Goal: Task Accomplishment & Management: Use online tool/utility

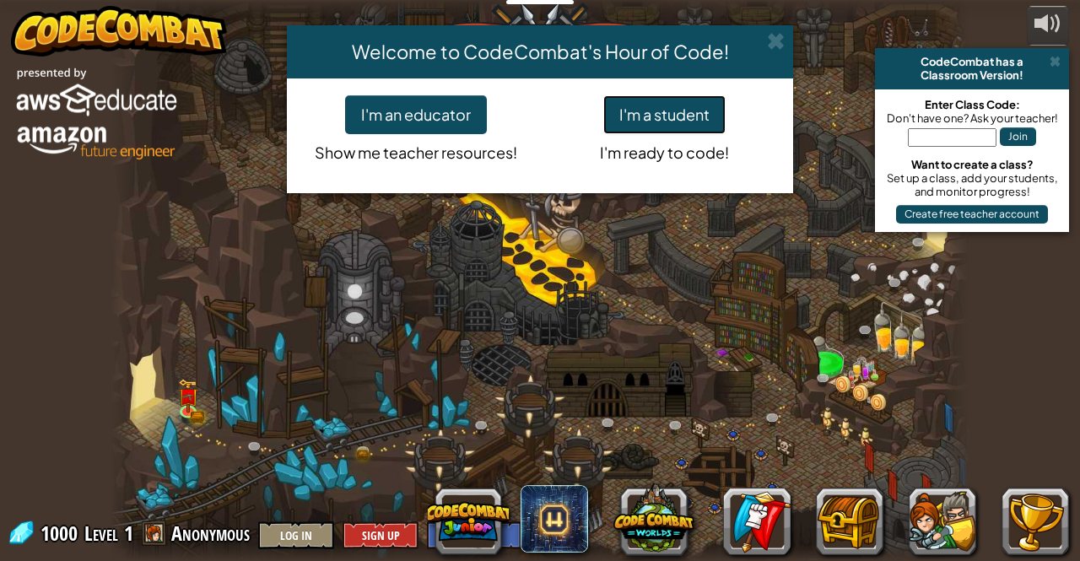
click at [637, 114] on button "I'm a student" at bounding box center [664, 114] width 122 height 39
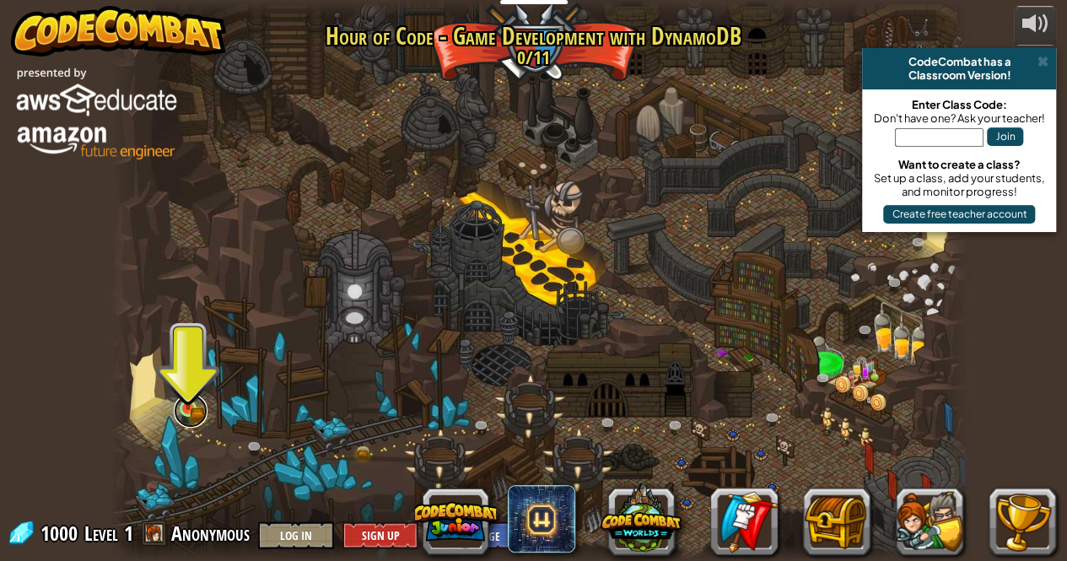
click at [201, 418] on link at bounding box center [191, 411] width 34 height 34
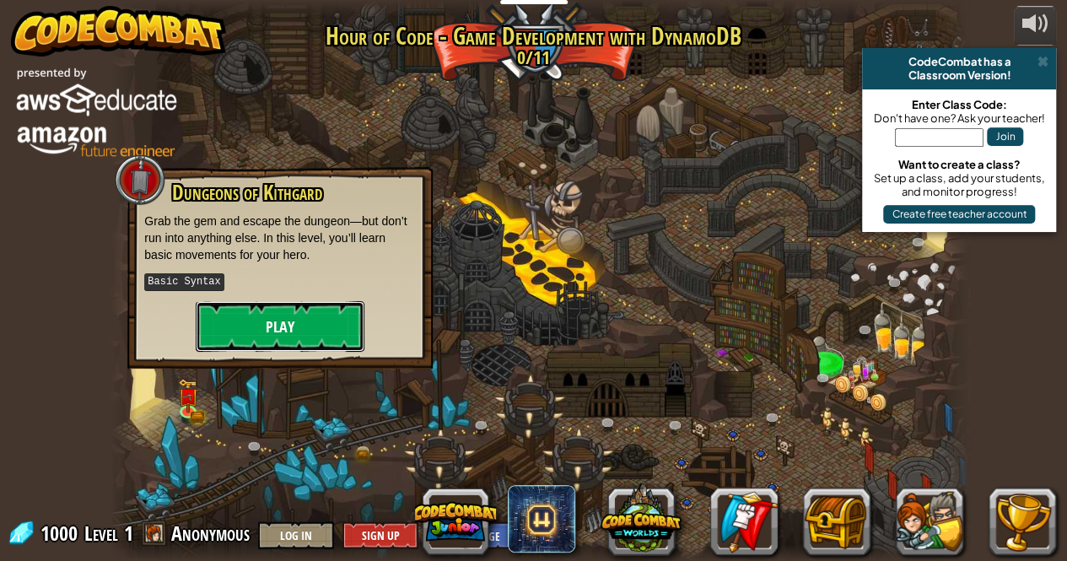
click at [306, 327] on button "Play" at bounding box center [280, 326] width 169 height 51
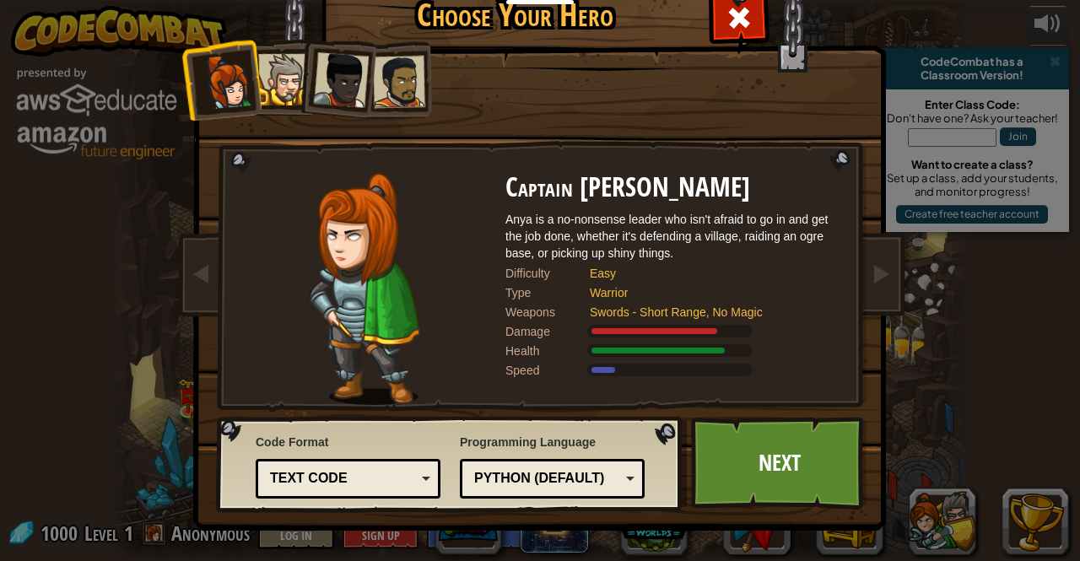
click at [412, 470] on div "Text code" at bounding box center [343, 478] width 146 height 19
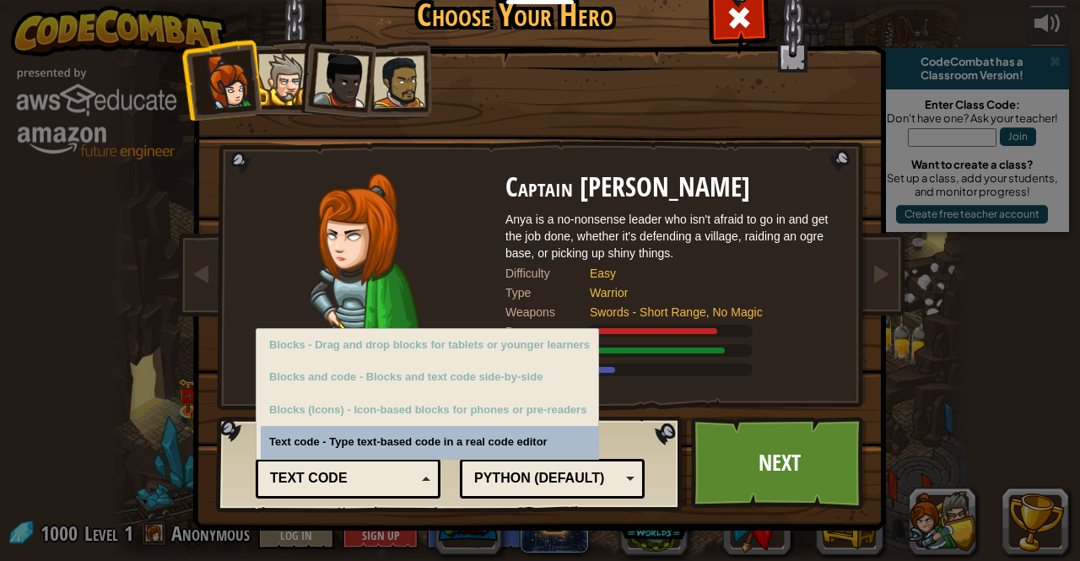
click at [528, 487] on div "Python (Default)" at bounding box center [547, 478] width 146 height 19
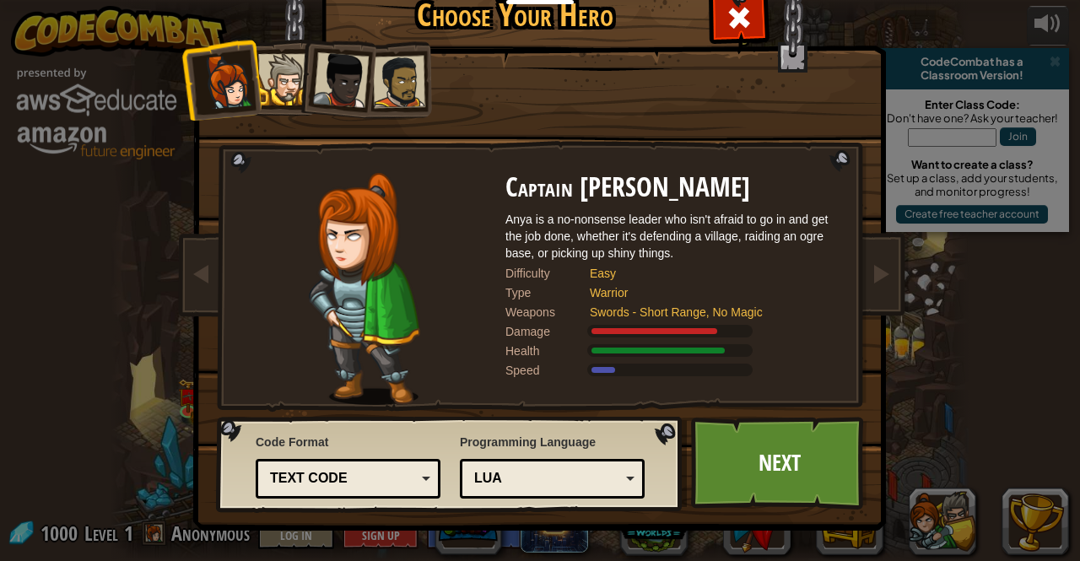
click at [548, 483] on div "Lua" at bounding box center [547, 478] width 146 height 19
click at [356, 475] on div "Text code" at bounding box center [343, 478] width 146 height 19
drag, startPoint x: 366, startPoint y: 434, endPoint x: 478, endPoint y: 399, distance: 117.4
click at [366, 435] on div "Code Format Text code Blocks and code Blocks Blocks (Icons) Text code Blocks - …" at bounding box center [348, 465] width 185 height 73
click at [770, 456] on link "Next" at bounding box center [779, 463] width 176 height 93
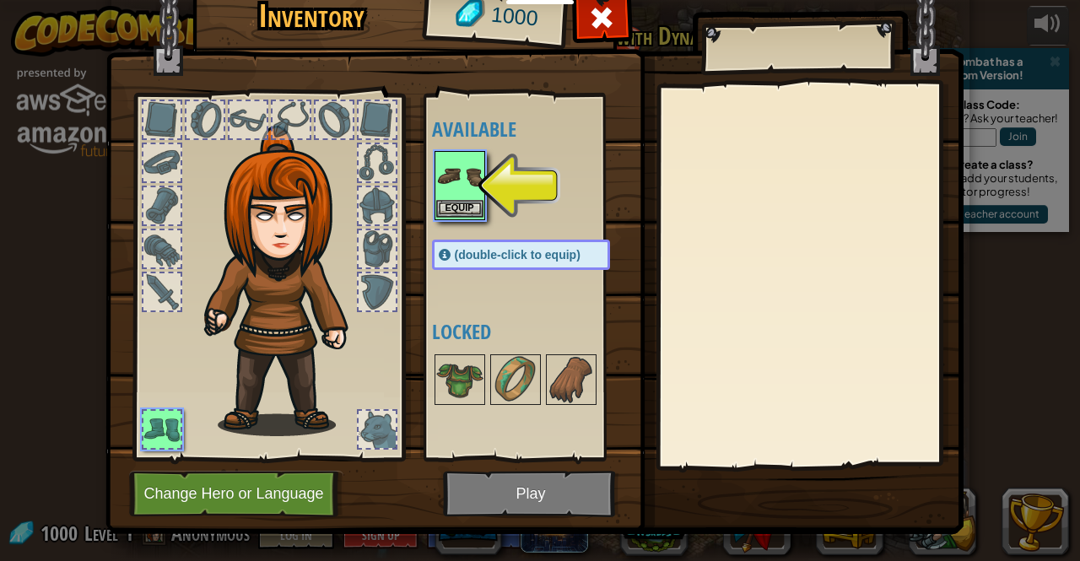
click at [457, 194] on div "Inventory 1000 Available Equip (double-click to equip) Locked Equip Unequip Sub…" at bounding box center [540, 280] width 1080 height 561
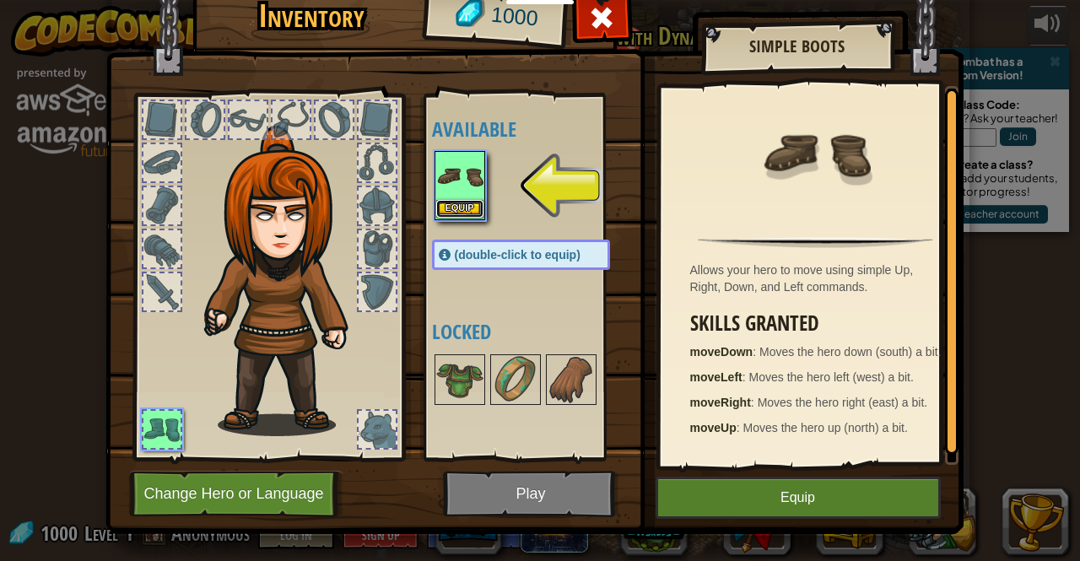
click at [462, 201] on button "Equip" at bounding box center [459, 209] width 47 height 18
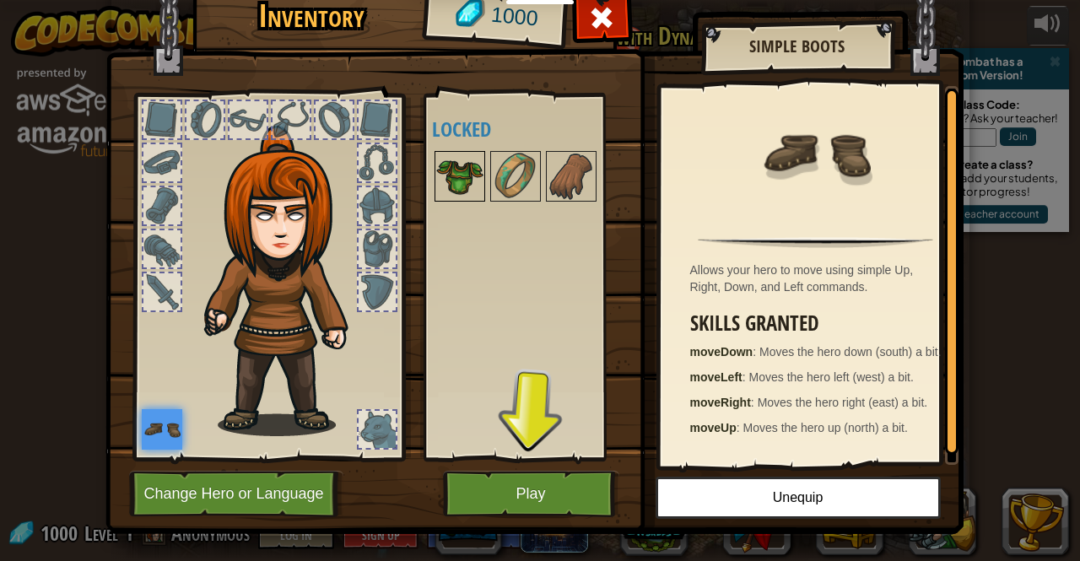
click at [452, 178] on img at bounding box center [459, 176] width 47 height 47
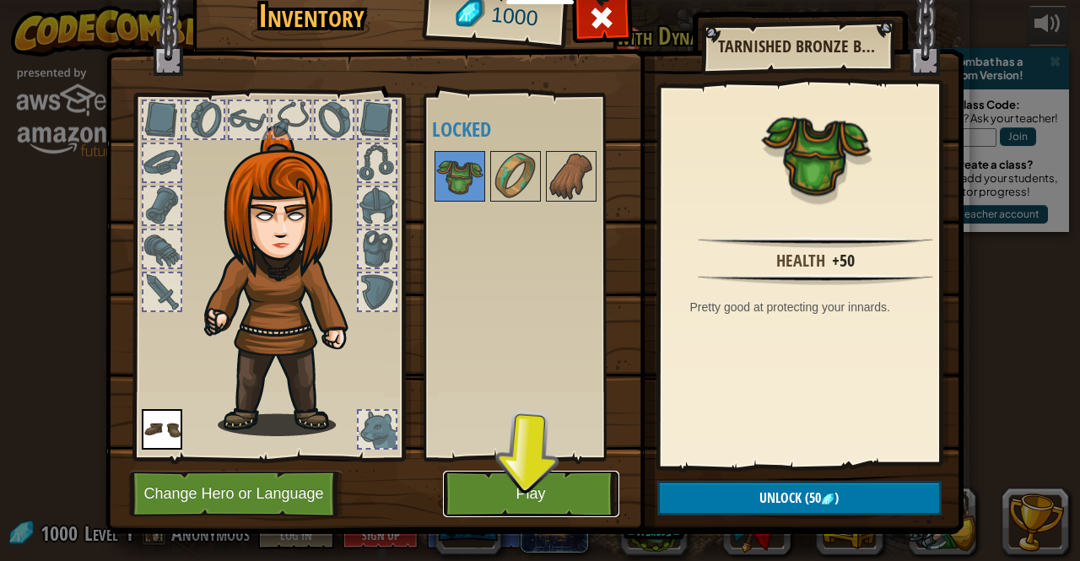
click at [531, 483] on button "Play" at bounding box center [531, 494] width 176 height 46
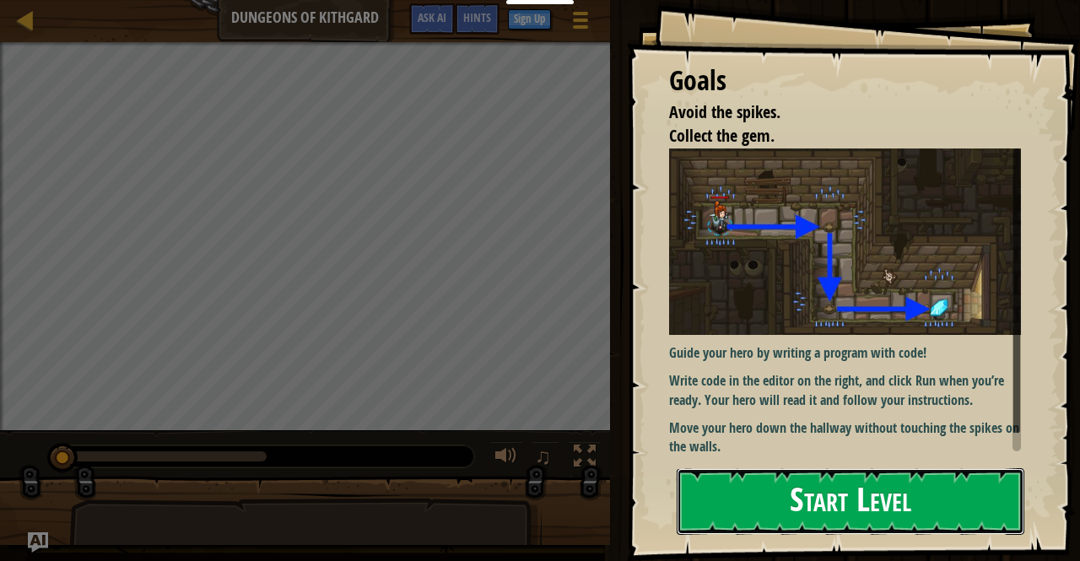
click at [773, 468] on button "Start Level" at bounding box center [851, 501] width 348 height 67
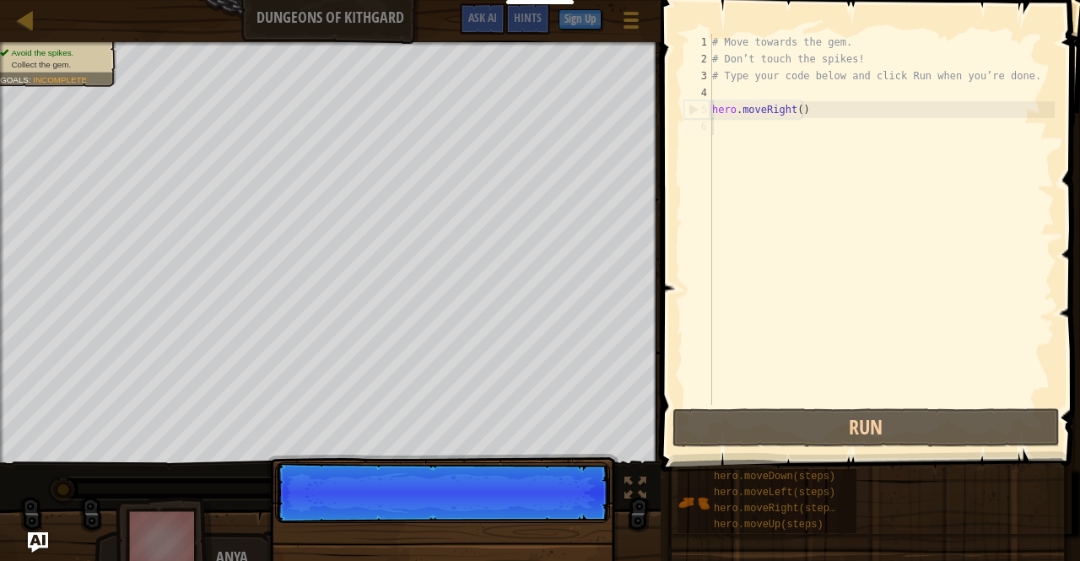
click at [813, 137] on div "# Move towards the gem. # Don’t touch the spikes! # Type your code below and cl…" at bounding box center [882, 236] width 346 height 405
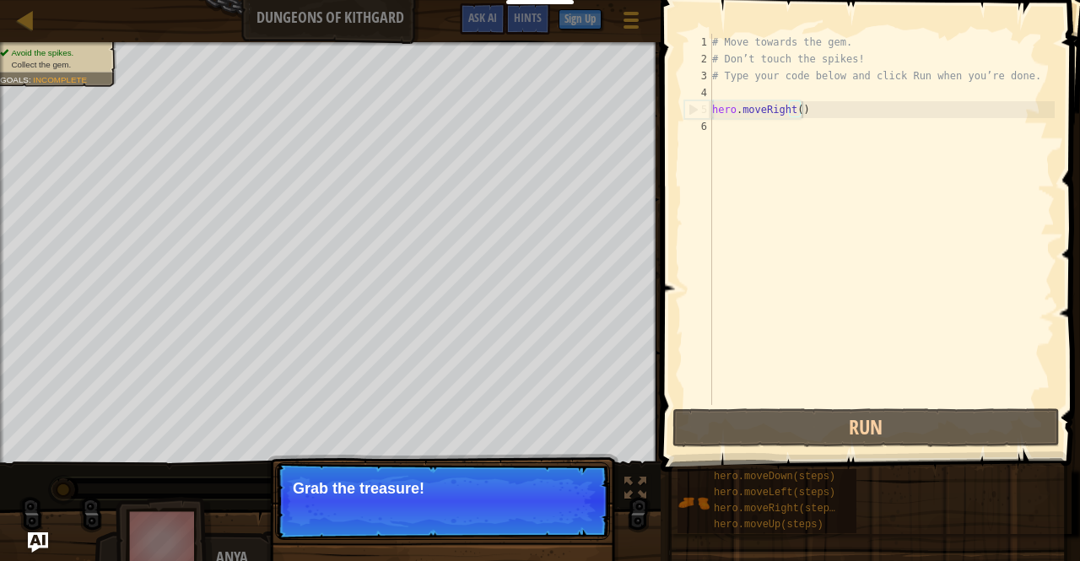
click at [819, 107] on div "# Move towards the gem. # Don’t touch the spikes! # Type your code below and cl…" at bounding box center [882, 236] width 346 height 405
type textarea "hero.moveRight()"
click at [563, 505] on button "Continue" at bounding box center [561, 511] width 70 height 22
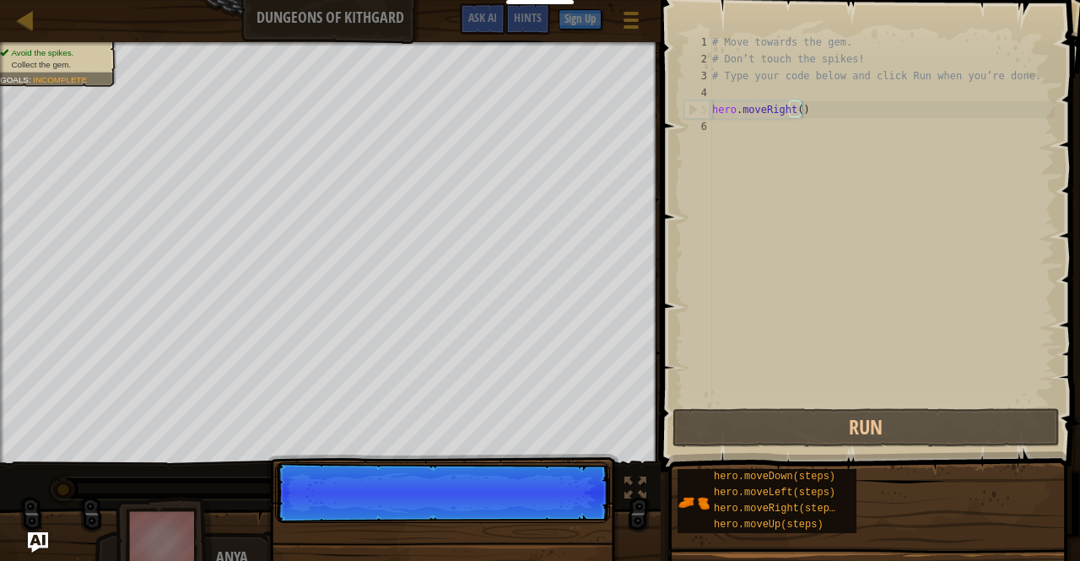
scroll to position [8, 7]
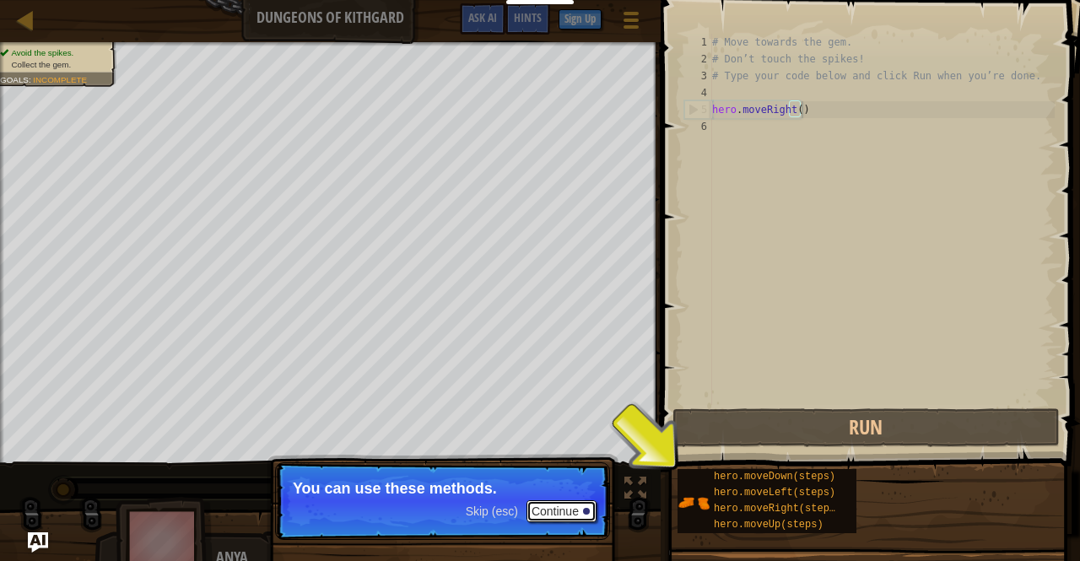
click at [569, 514] on button "Continue" at bounding box center [561, 511] width 70 height 22
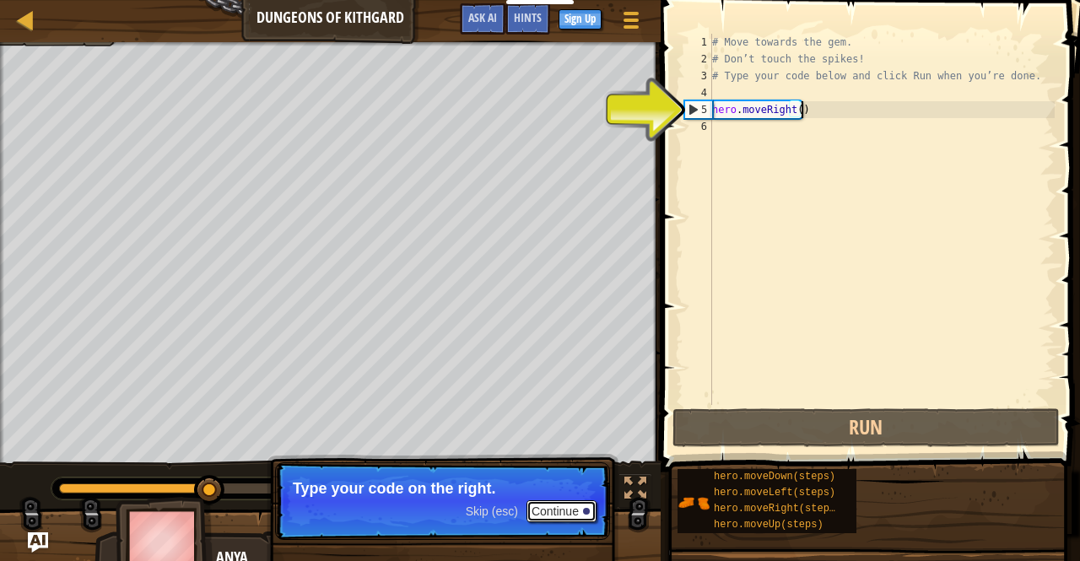
click at [557, 507] on button "Continue" at bounding box center [561, 511] width 70 height 22
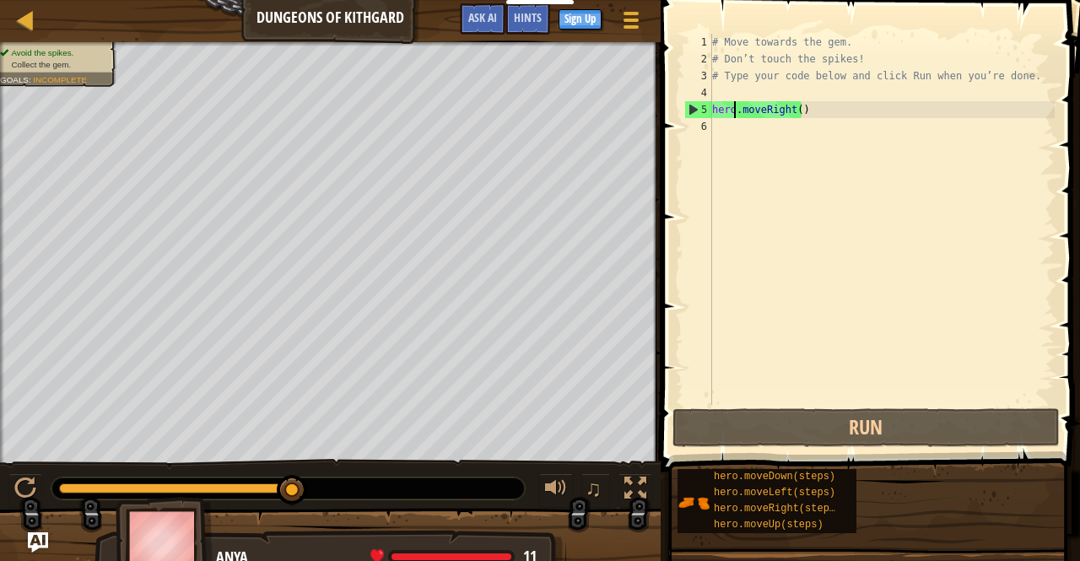
type textarea "# Type your code below and click Run when you’re done."
type textarea "hero.moveRight()"
click at [805, 111] on div "# Move towards the gem. # Don’t touch the spikes! # Type your code below and cl…" at bounding box center [882, 236] width 346 height 405
type textarea "hero.moveDown(steps)"
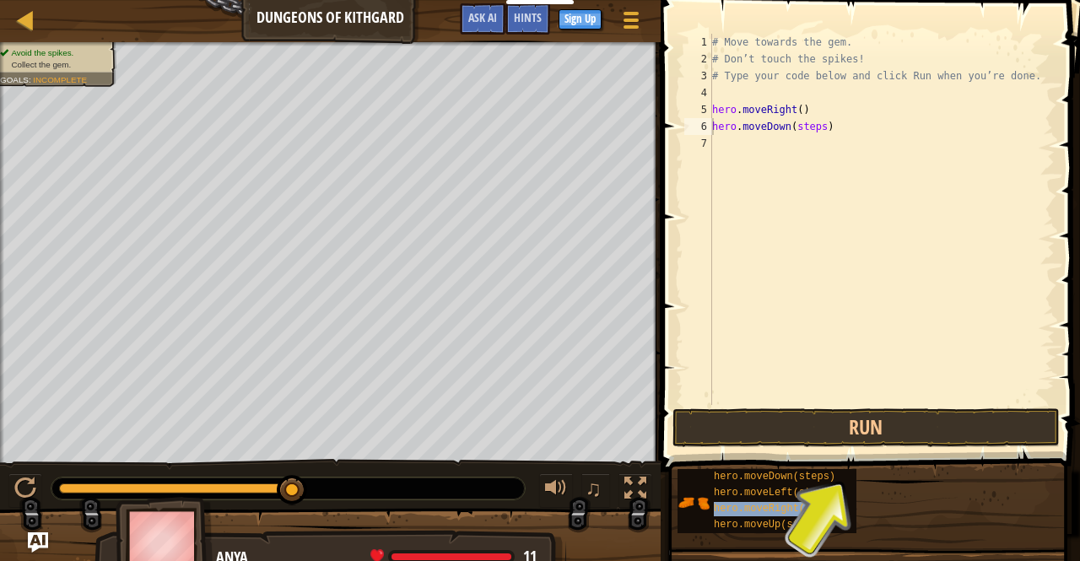
drag, startPoint x: 781, startPoint y: 506, endPoint x: 739, endPoint y: 151, distance: 357.7
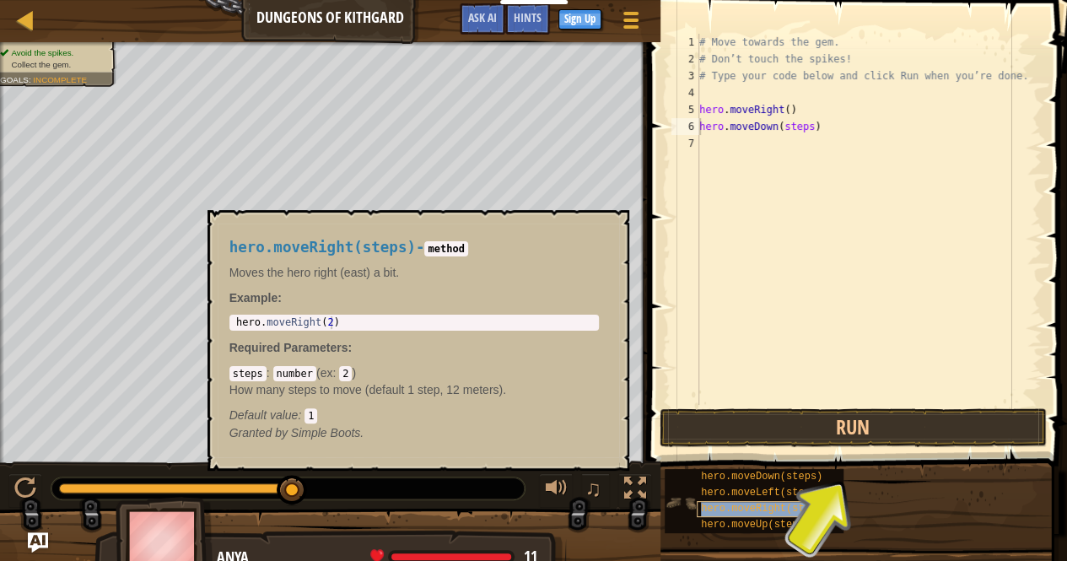
drag, startPoint x: 739, startPoint y: 151, endPoint x: 721, endPoint y: 511, distance: 360.7
click at [721, 511] on span "hero.moveRight(steps)" at bounding box center [764, 509] width 127 height 12
click at [735, 500] on div "hero.moveLeft(steps)" at bounding box center [765, 493] width 136 height 16
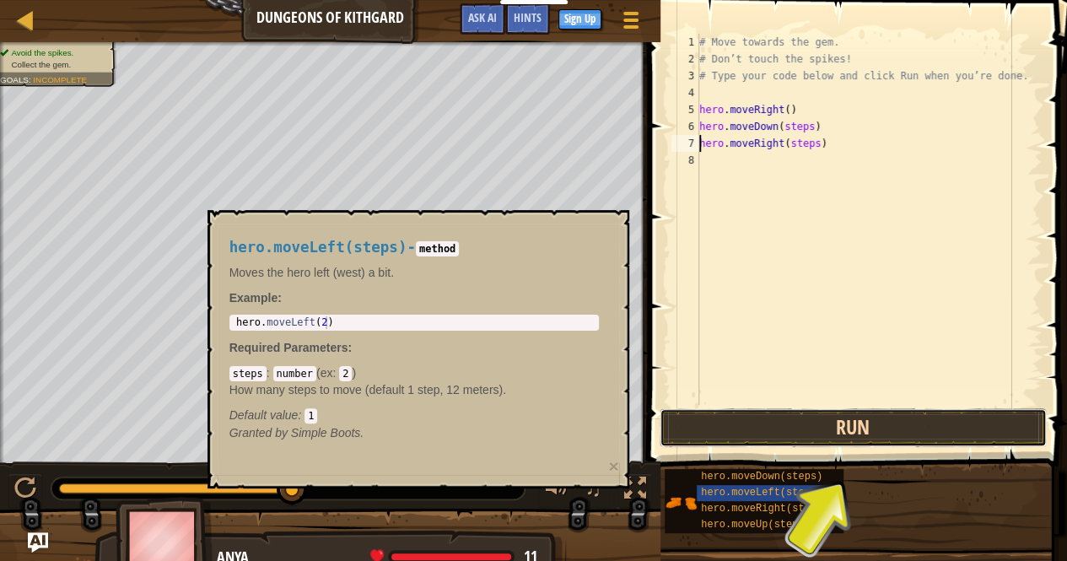
click at [842, 426] on button "Run" at bounding box center [853, 427] width 387 height 39
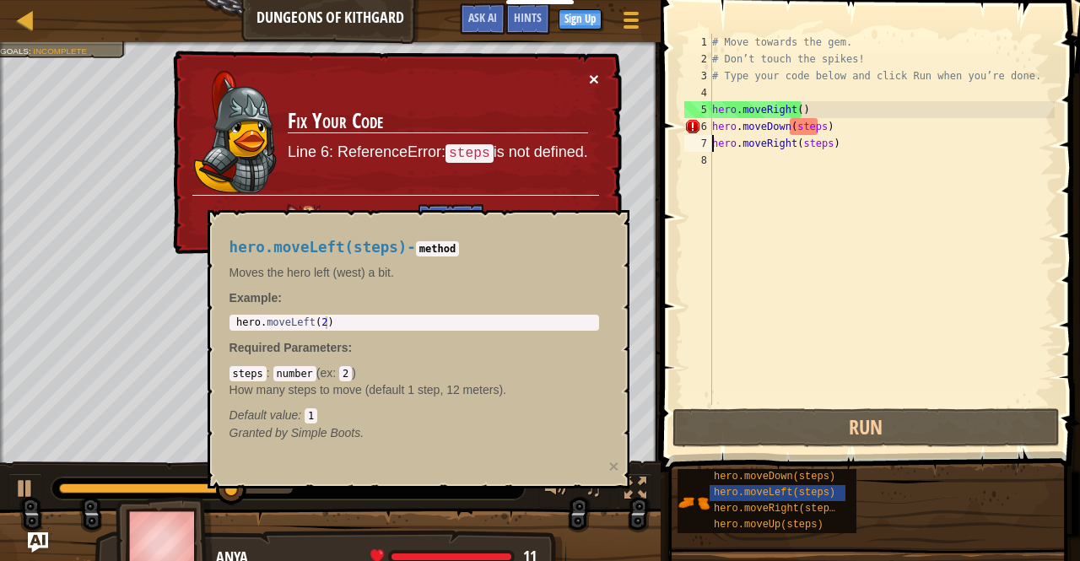
click at [590, 75] on button "×" at bounding box center [594, 79] width 10 height 18
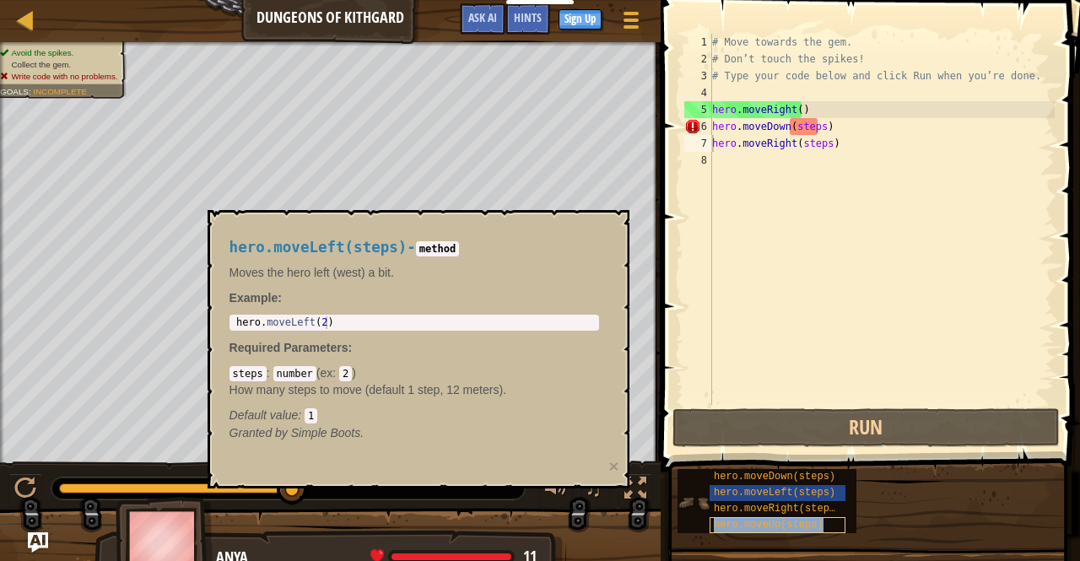
click at [802, 526] on span "hero.moveUp(steps)" at bounding box center [769, 525] width 110 height 12
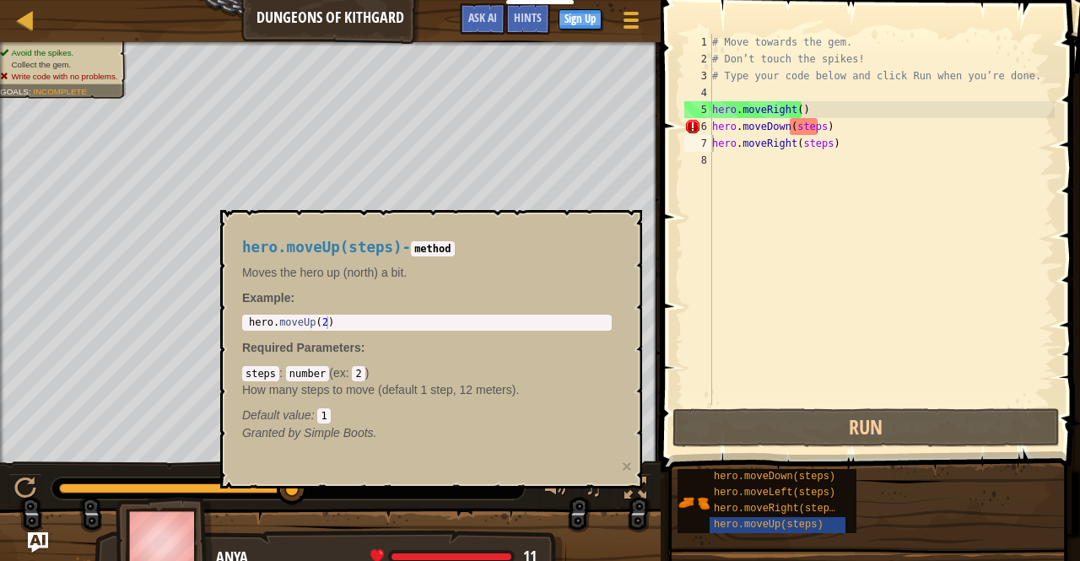
click at [888, 504] on div "hero.moveDown(steps) hero.moveLeft(steps) hero.moveRight(steps) hero.moveUp(ste…" at bounding box center [872, 501] width 391 height 66
click at [20, 482] on div at bounding box center [25, 489] width 22 height 22
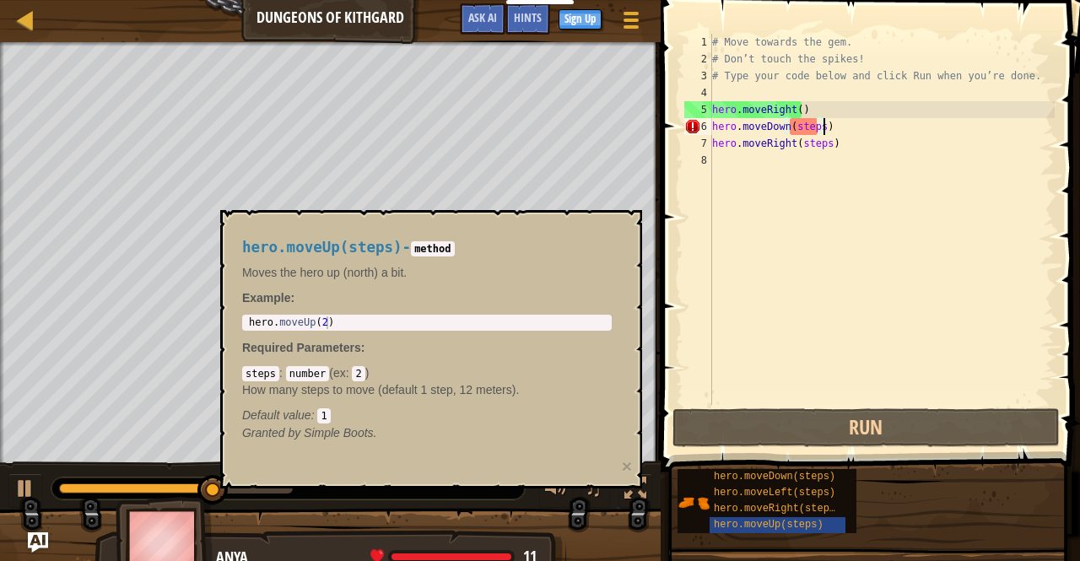
click at [833, 121] on div "# Move towards the gem. # Don’t touch the spikes! # Type your code below and cl…" at bounding box center [882, 236] width 346 height 405
click at [811, 122] on div "# Move towards the gem. # Don’t touch the spikes! # Type your code below and cl…" at bounding box center [882, 236] width 346 height 405
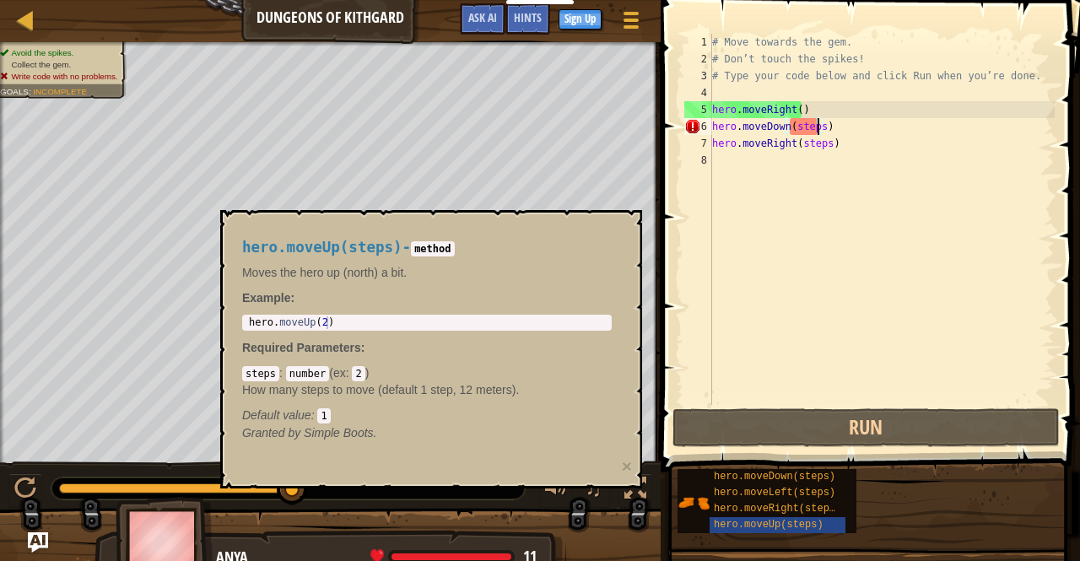
click at [818, 124] on div "# Move towards the gem. # Don’t touch the spikes! # Type your code below and cl…" at bounding box center [882, 236] width 346 height 405
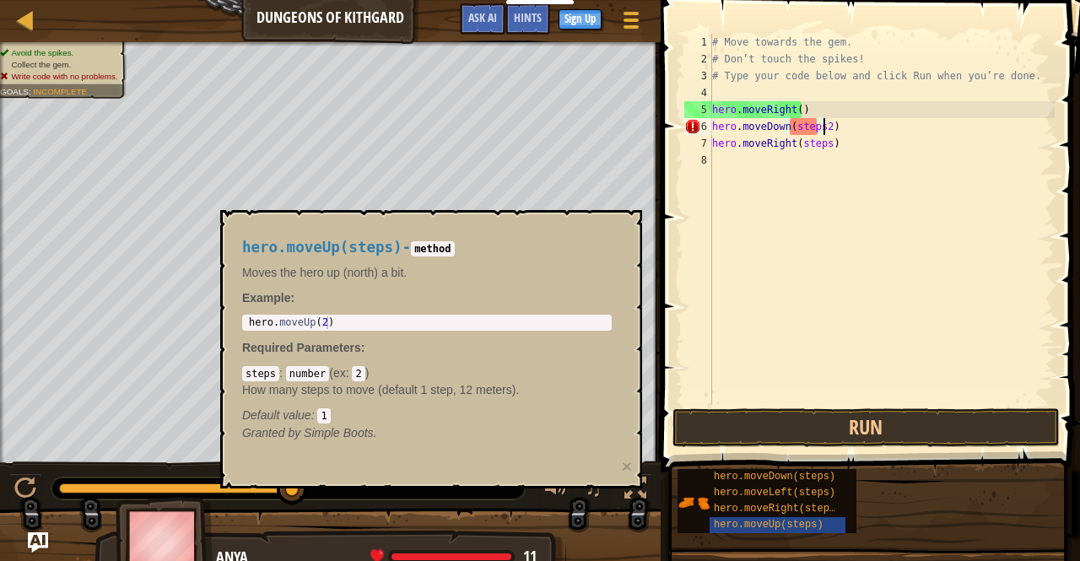
scroll to position [8, 8]
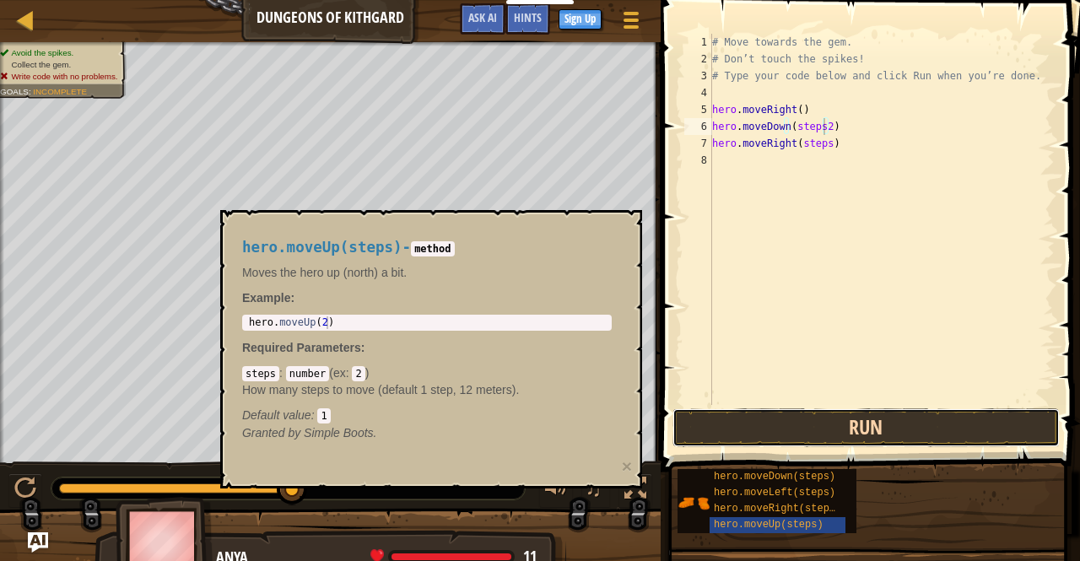
click at [881, 430] on button "Run" at bounding box center [865, 427] width 387 height 39
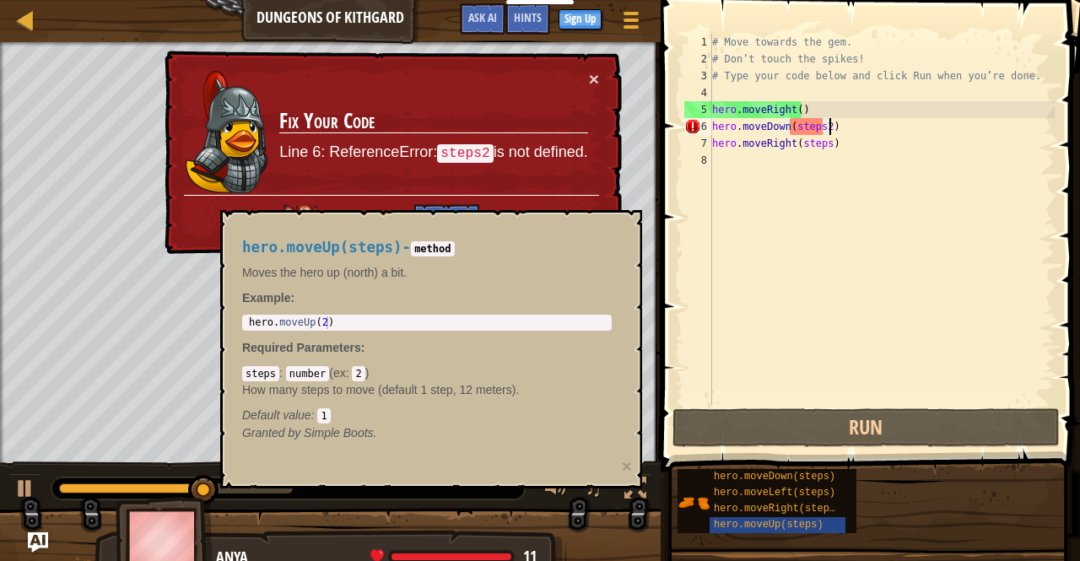
click at [840, 134] on div "# Move towards the gem. # Don’t touch the spikes! # Type your code below and cl…" at bounding box center [882, 236] width 346 height 405
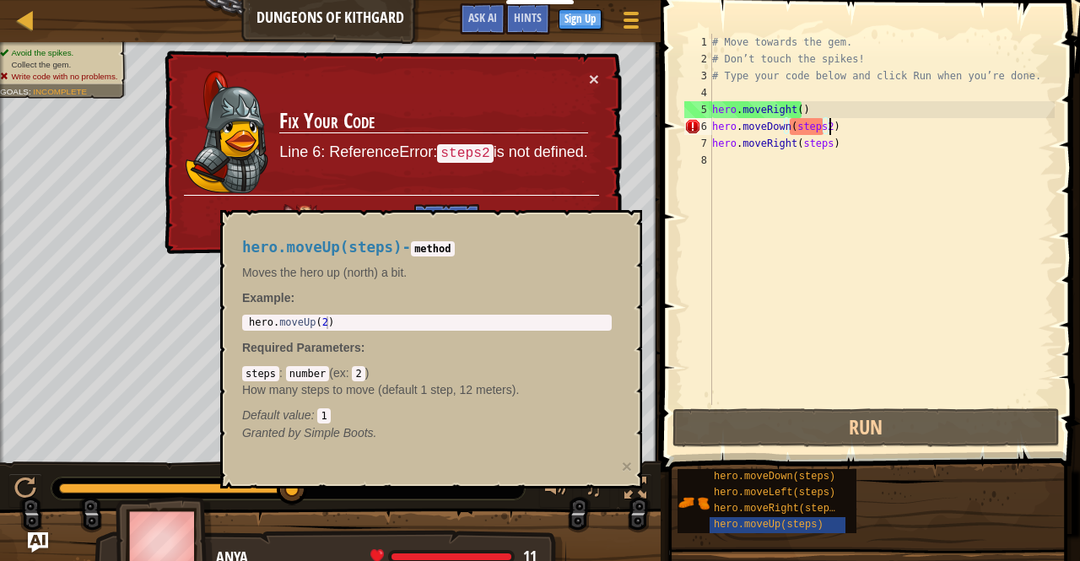
click at [834, 131] on div "# Move towards the gem. # Don’t touch the spikes! # Type your code below and cl…" at bounding box center [882, 236] width 346 height 405
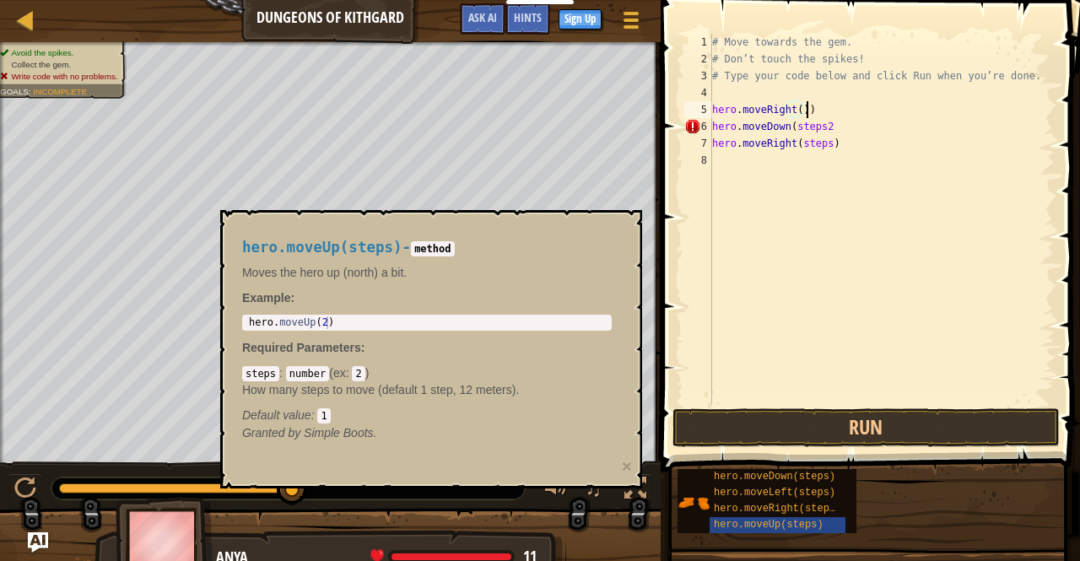
scroll to position [8, 7]
type textarea "hero.moveRight())"
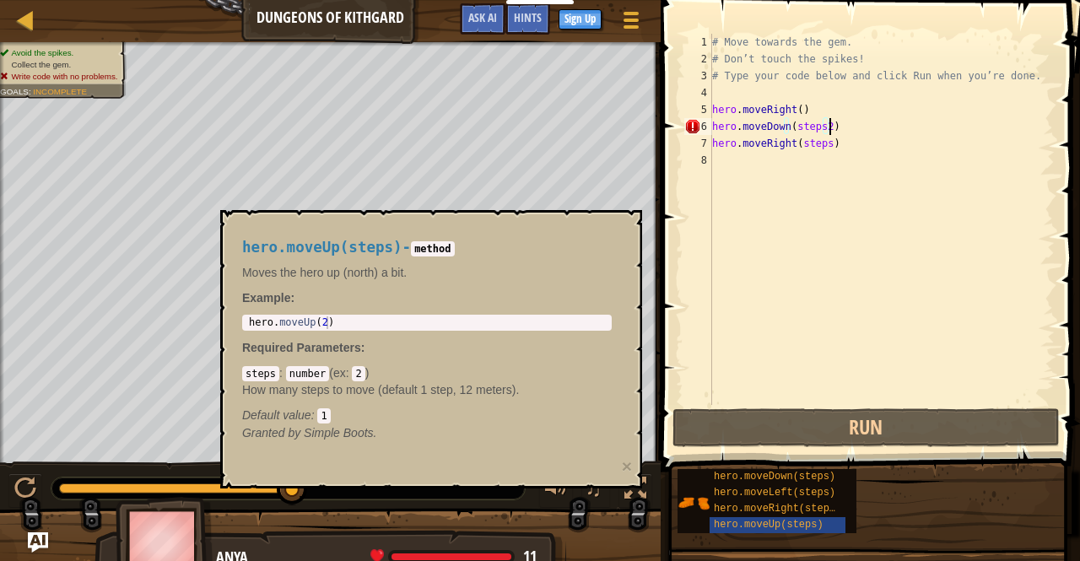
scroll to position [8, 8]
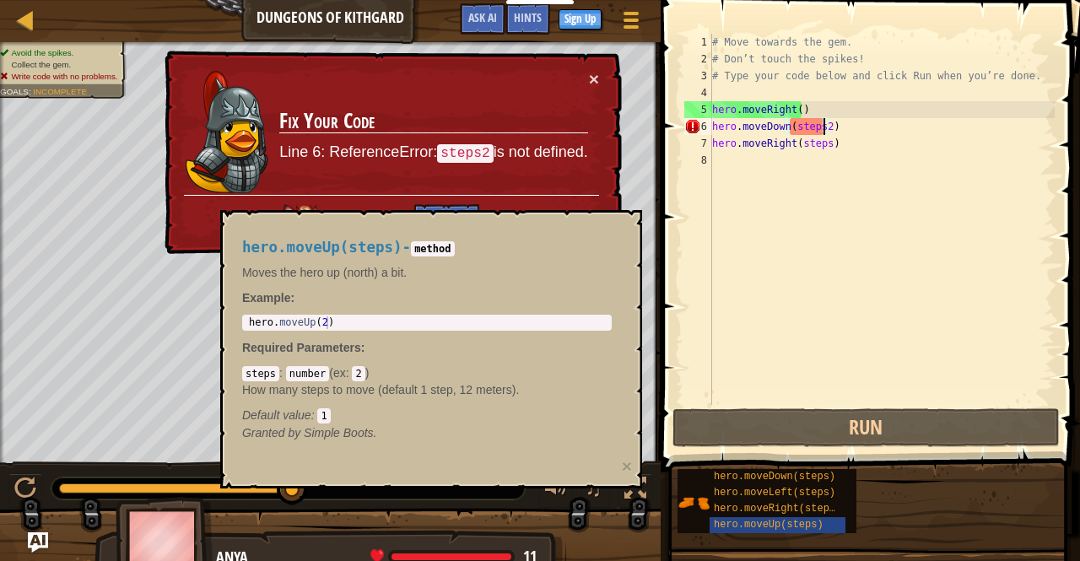
click at [821, 126] on div "# Move towards the gem. # Don’t touch the spikes! # Type your code below and cl…" at bounding box center [882, 236] width 346 height 405
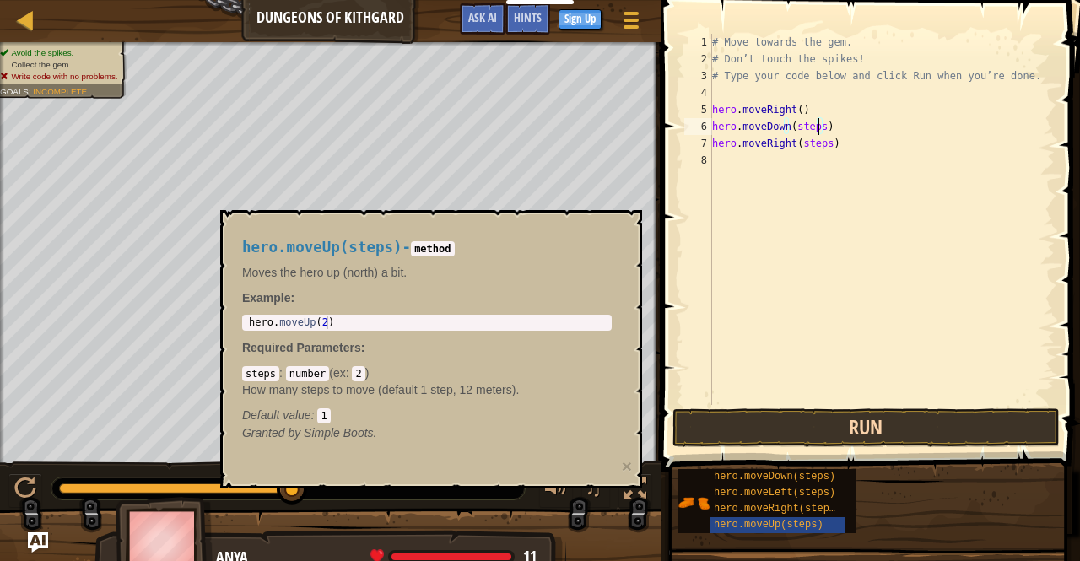
type textarea "hero.moveDown(steps)"
click at [906, 435] on button "Run" at bounding box center [865, 427] width 387 height 39
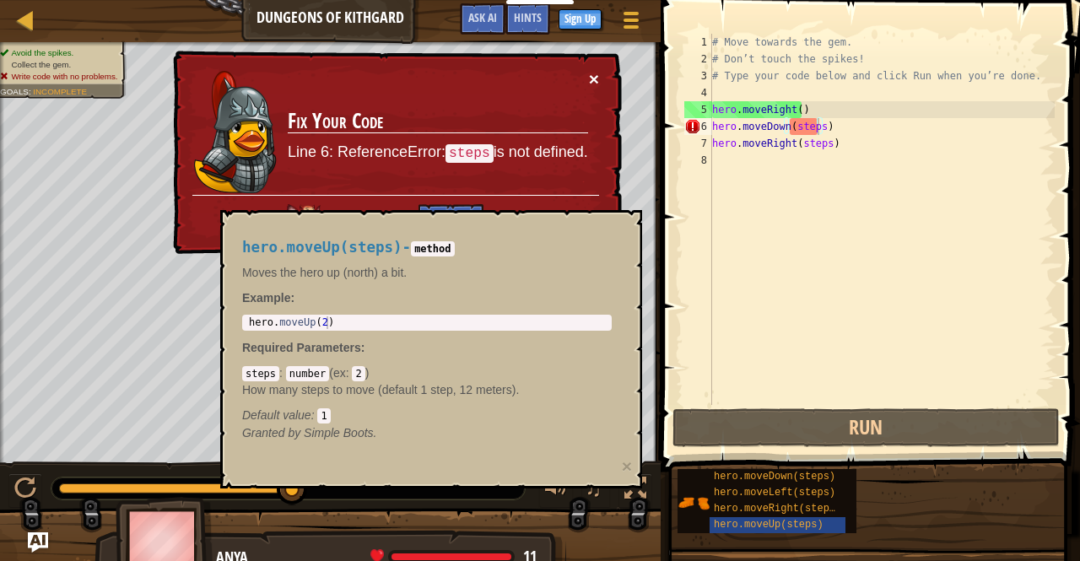
click at [589, 70] on button "×" at bounding box center [594, 79] width 10 height 18
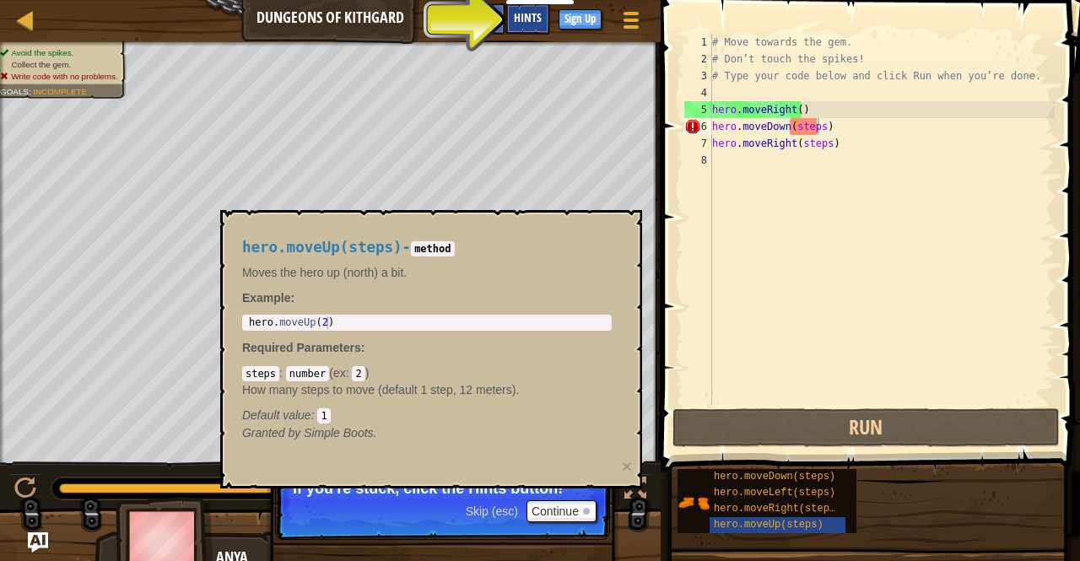
click at [532, 19] on span "Hints" at bounding box center [528, 17] width 28 height 16
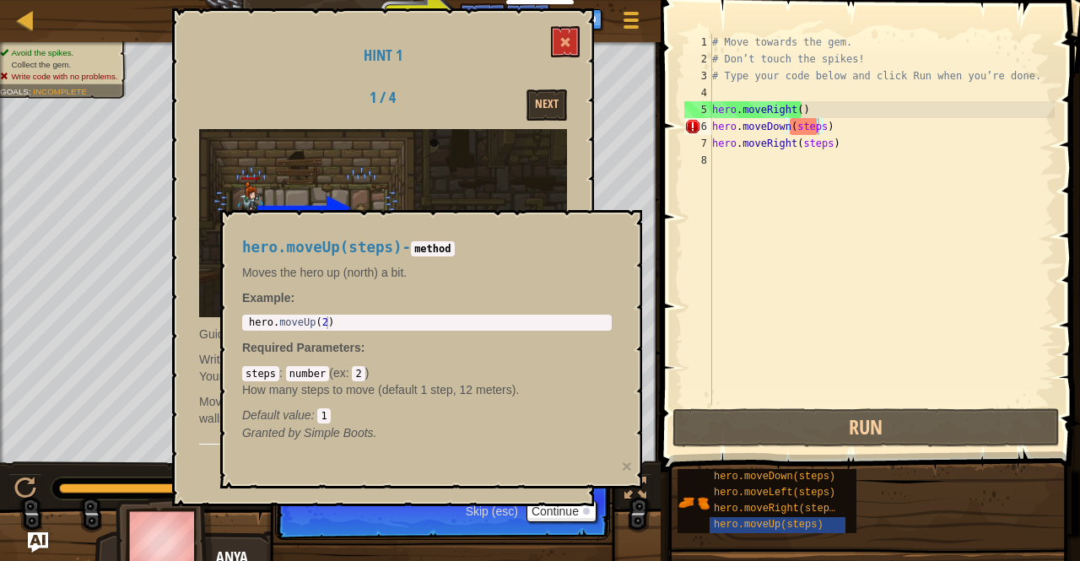
click at [215, 327] on p "Guide your hero by writing a program with code!" at bounding box center [383, 334] width 368 height 17
click at [566, 45] on span at bounding box center [565, 42] width 12 height 12
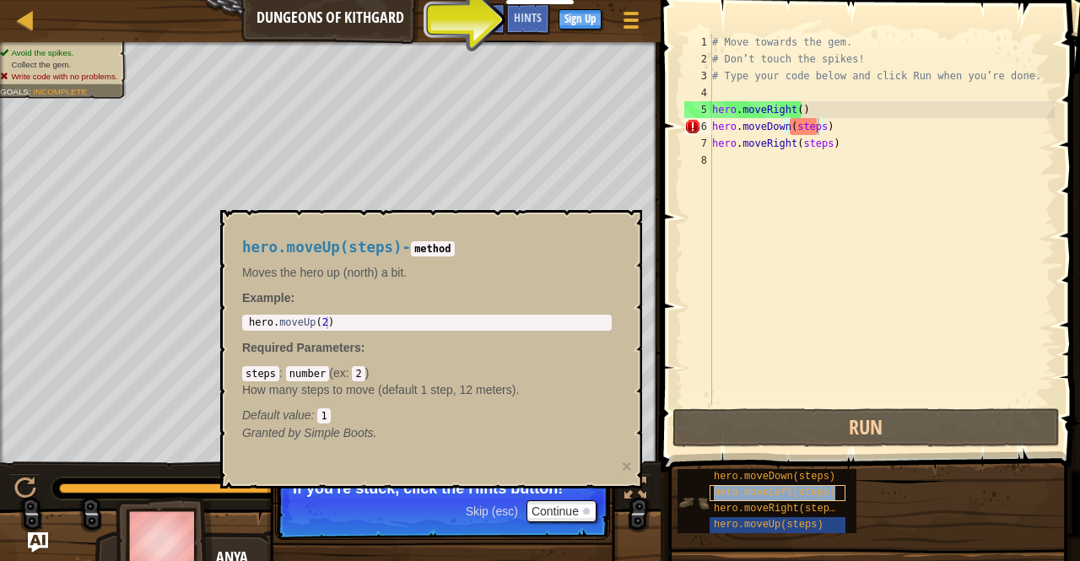
click at [710, 492] on div "hero.moveLeft(steps)" at bounding box center [778, 493] width 136 height 16
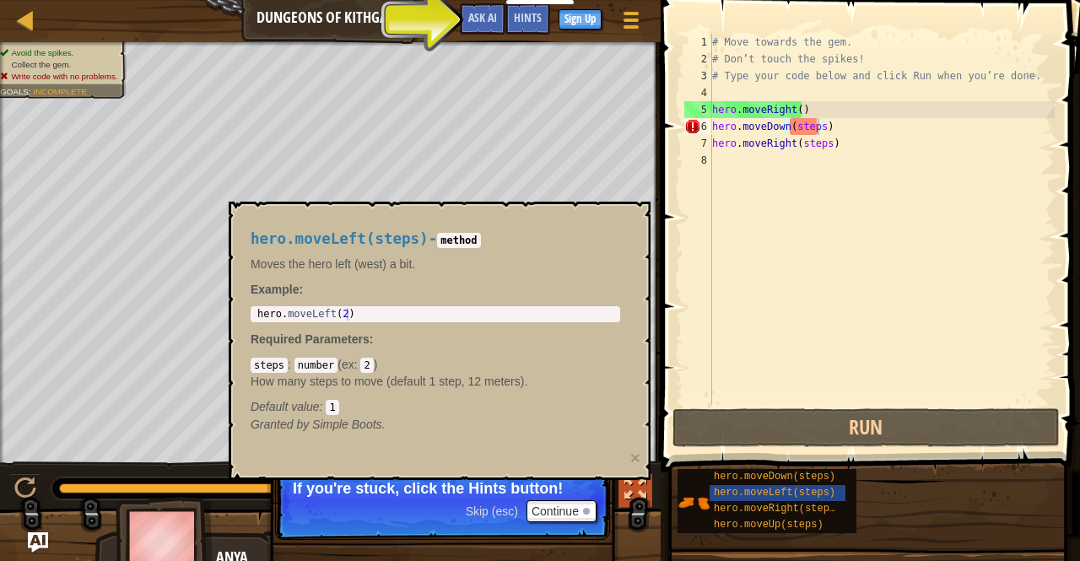
click at [643, 482] on div at bounding box center [635, 489] width 22 height 22
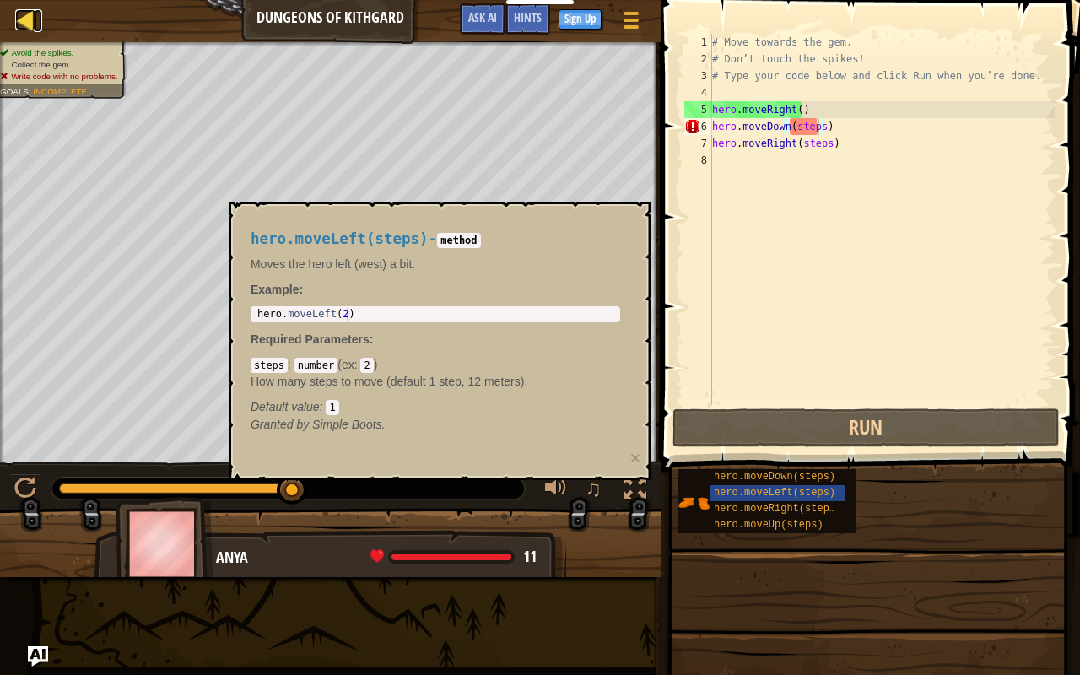
click at [25, 25] on div at bounding box center [25, 19] width 21 height 21
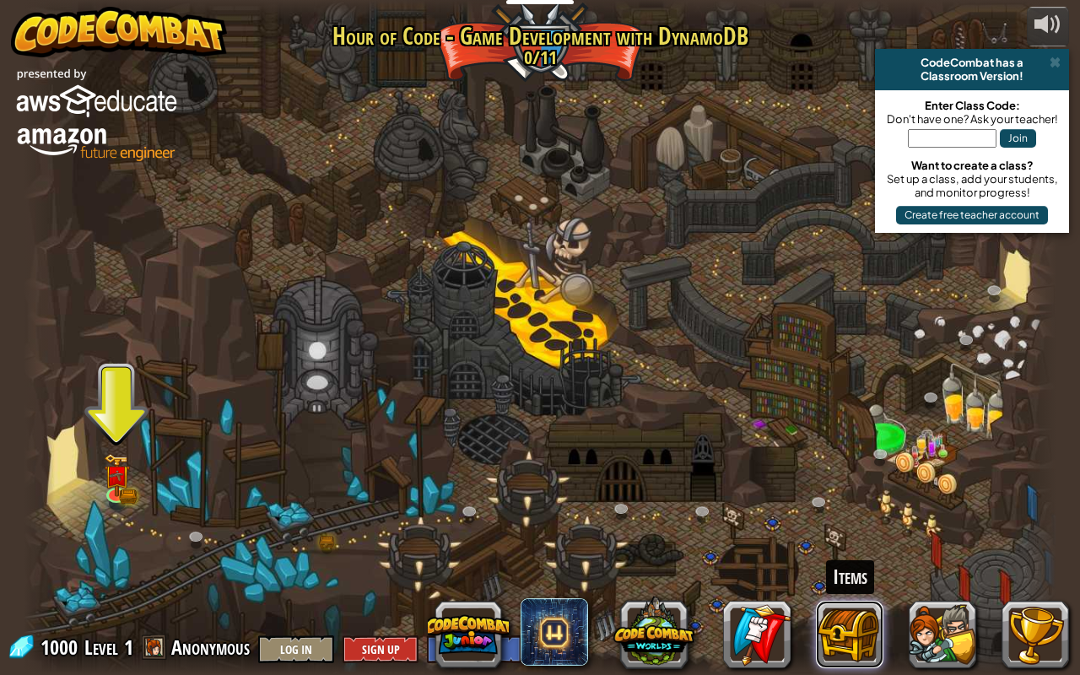
click at [866, 560] on button at bounding box center [849, 634] width 67 height 67
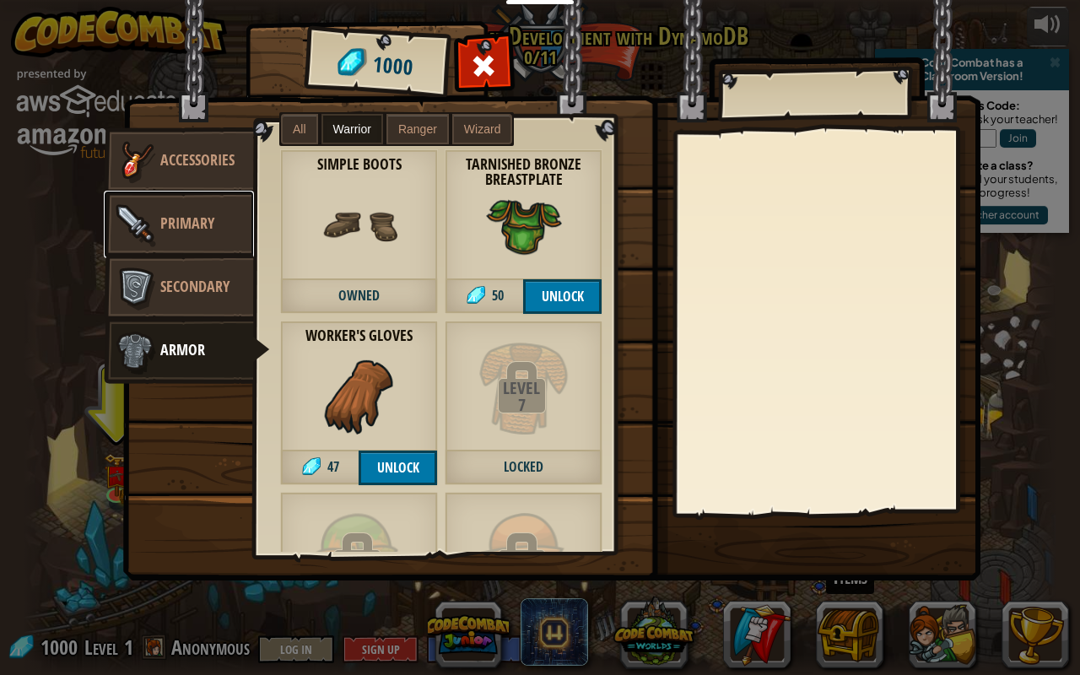
click at [223, 222] on link "Primary" at bounding box center [179, 224] width 150 height 67
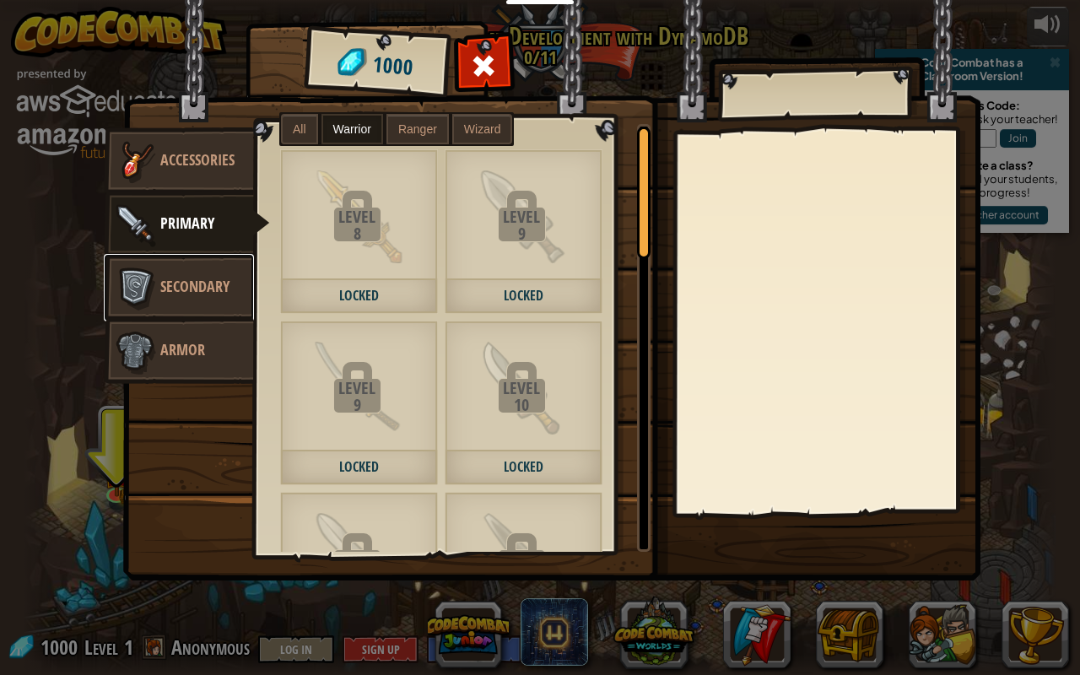
click at [197, 274] on link "Secondary" at bounding box center [179, 287] width 150 height 67
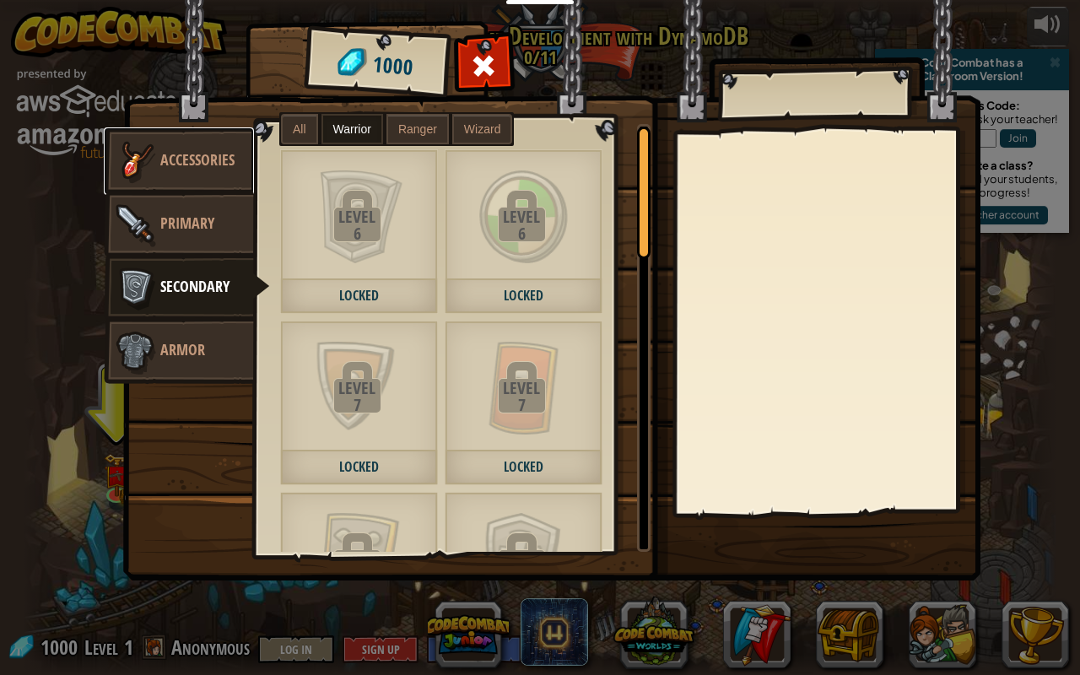
click at [198, 171] on link "Accessories" at bounding box center [179, 160] width 150 height 67
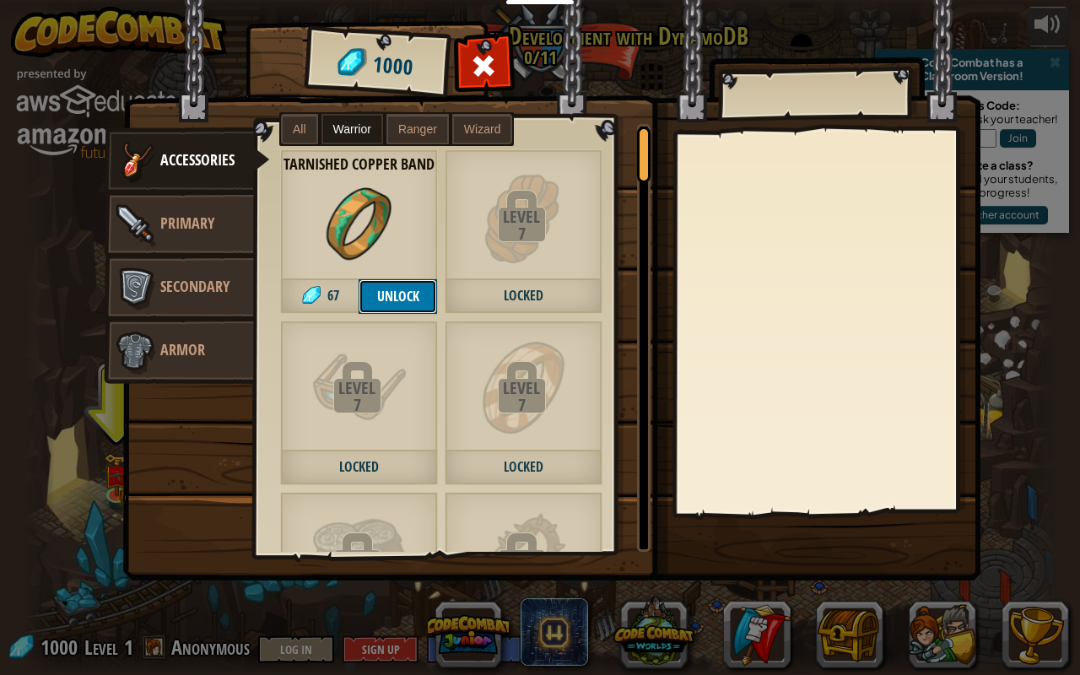
click at [394, 294] on button "Unlock" at bounding box center [398, 296] width 78 height 35
click at [392, 291] on button "Confirm" at bounding box center [398, 296] width 78 height 35
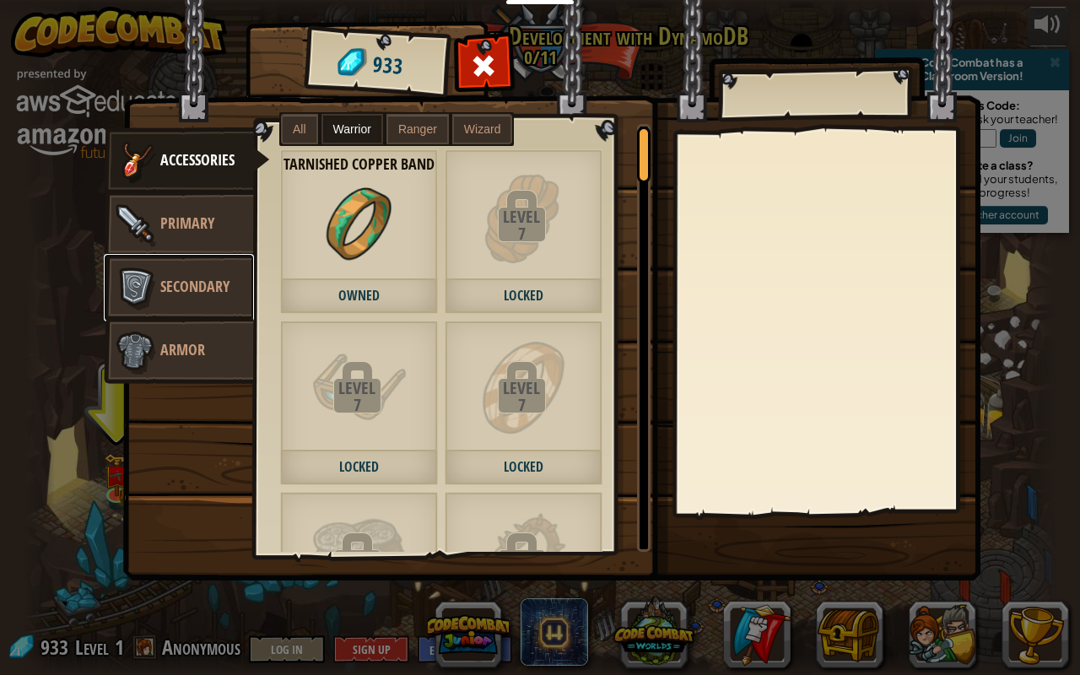
click at [208, 312] on link "Secondary" at bounding box center [179, 287] width 150 height 67
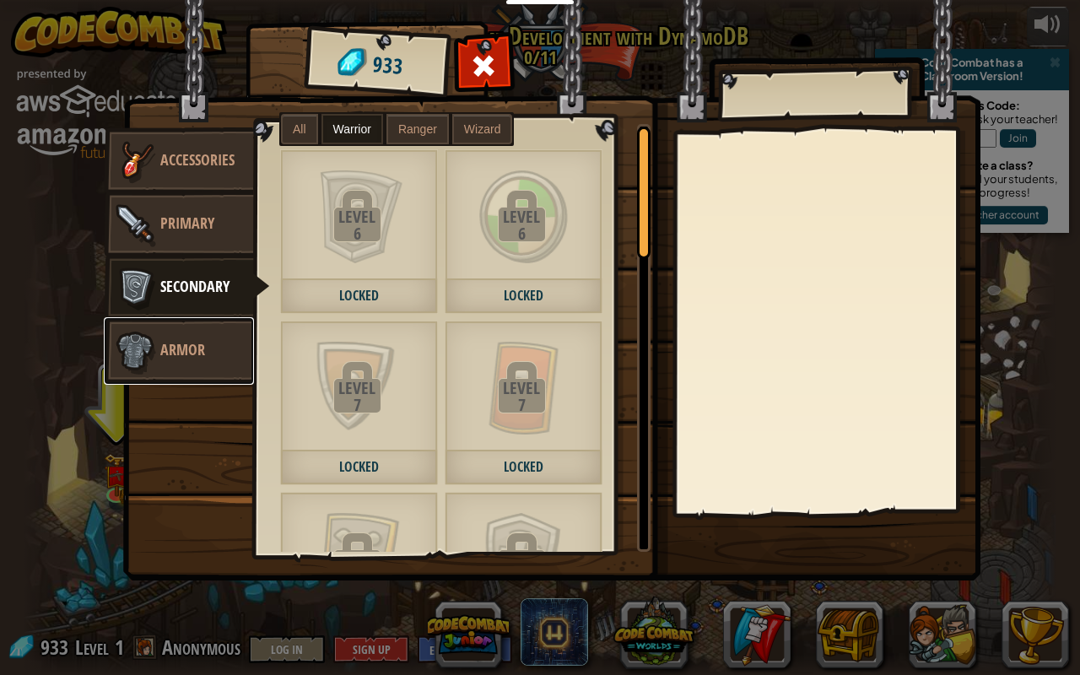
click at [229, 344] on link "Armor" at bounding box center [179, 350] width 150 height 67
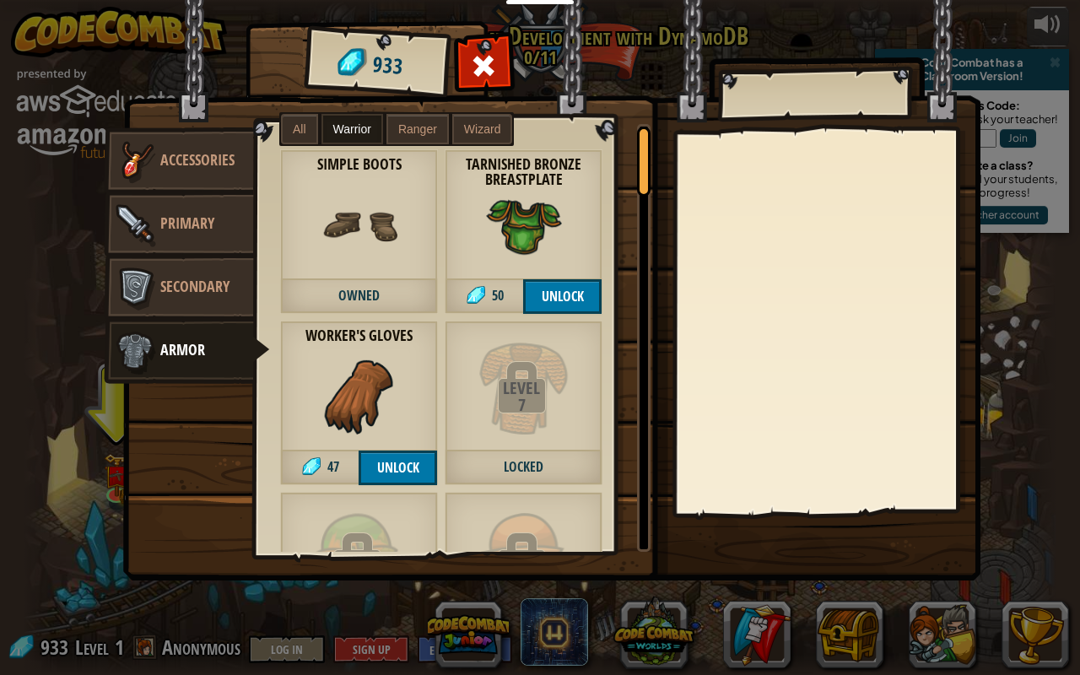
click at [580, 294] on button "Unlock" at bounding box center [562, 296] width 78 height 35
click at [574, 294] on button "Confirm" at bounding box center [562, 296] width 78 height 35
click at [218, 154] on span "Accessories" at bounding box center [197, 159] width 74 height 21
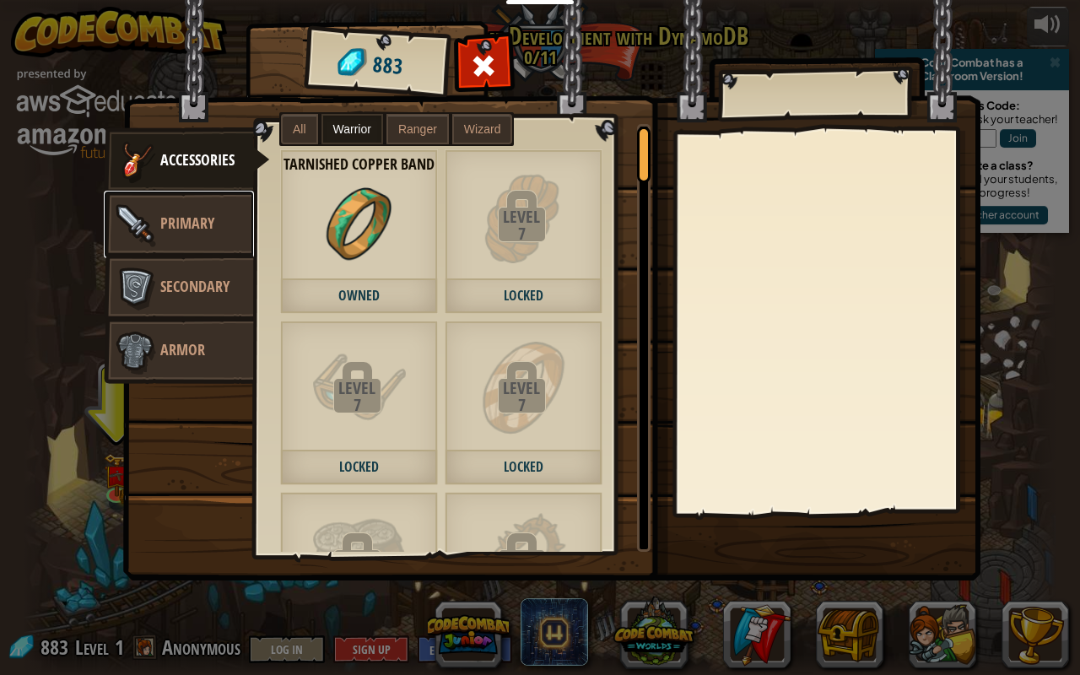
click at [211, 214] on span "Primary" at bounding box center [187, 223] width 54 height 21
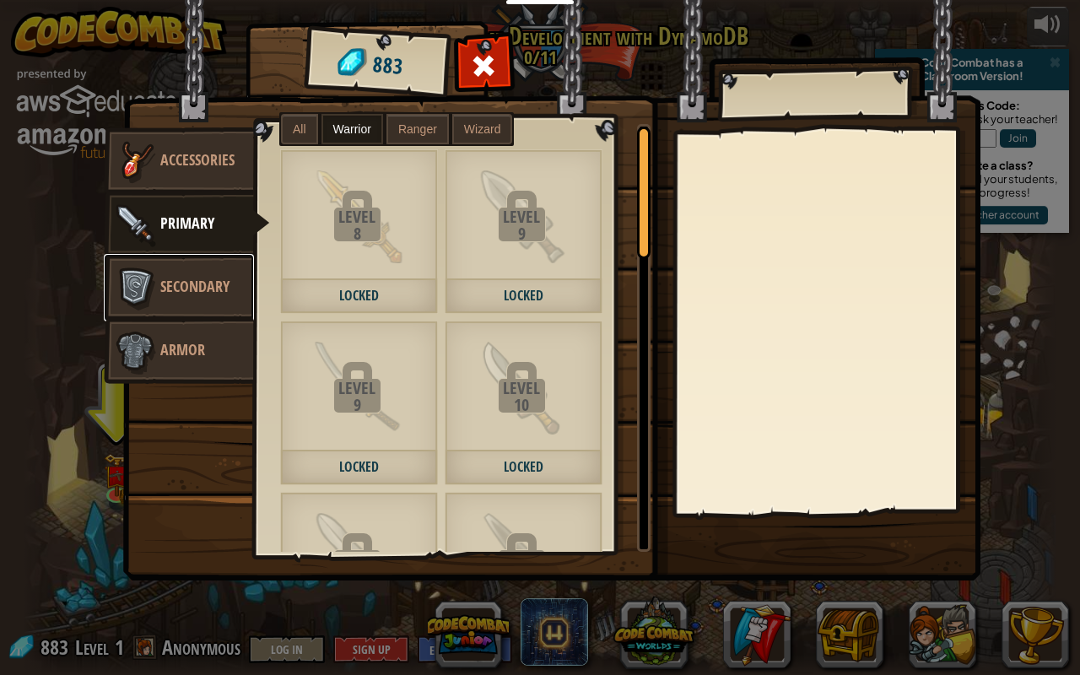
click at [221, 299] on link "Secondary" at bounding box center [179, 287] width 150 height 67
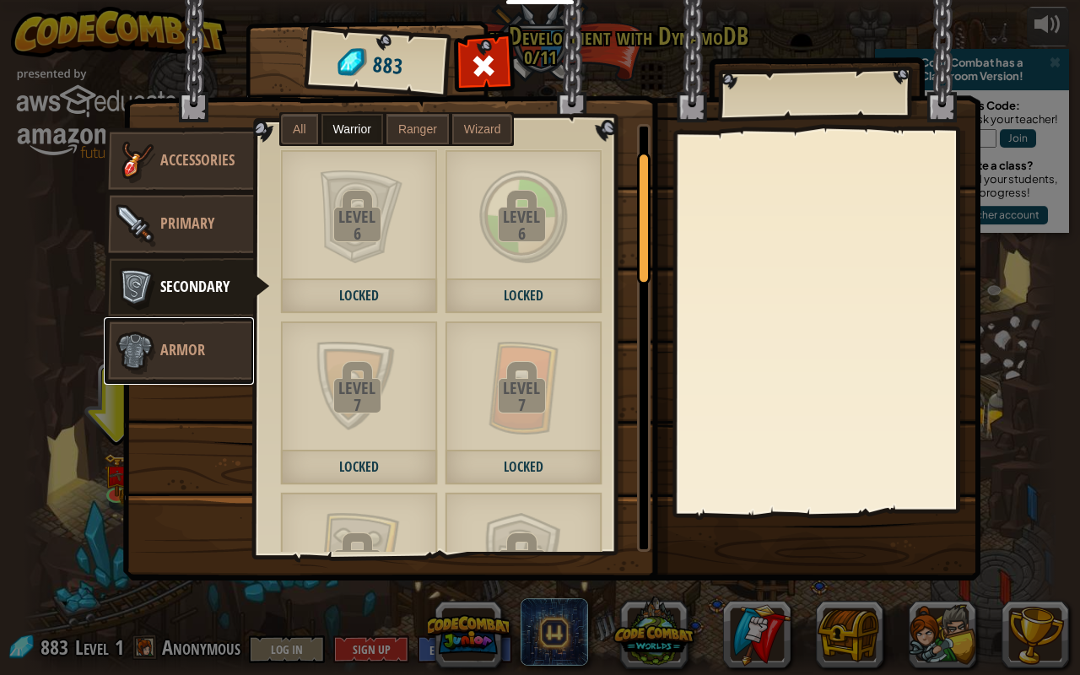
click at [204, 370] on link "Armor" at bounding box center [179, 350] width 150 height 67
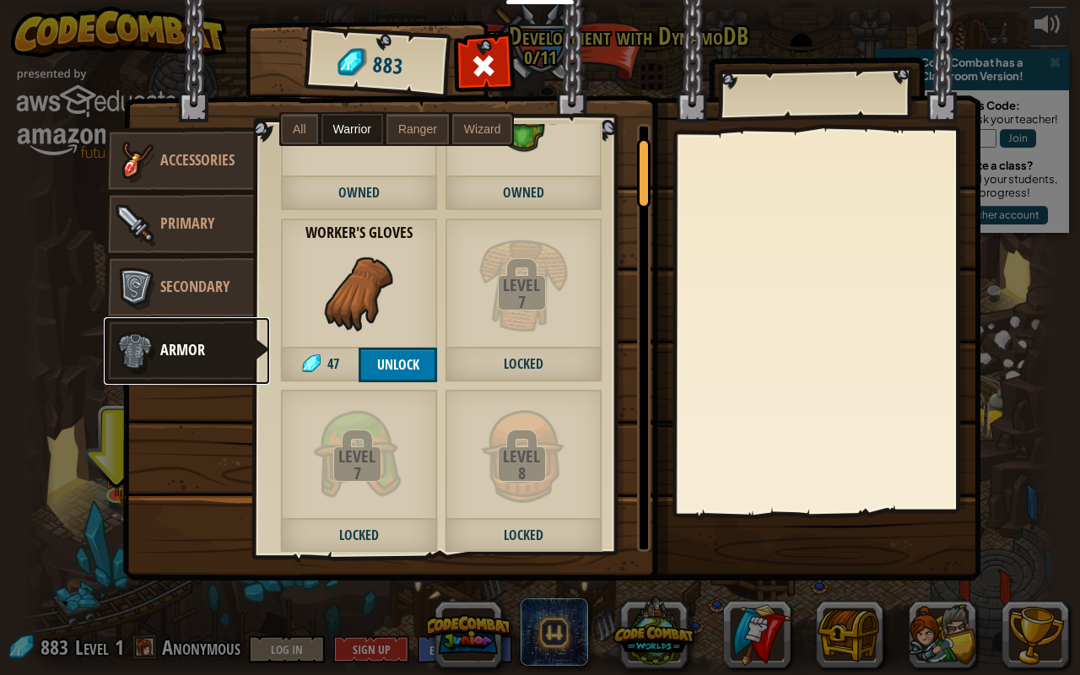
scroll to position [116, 0]
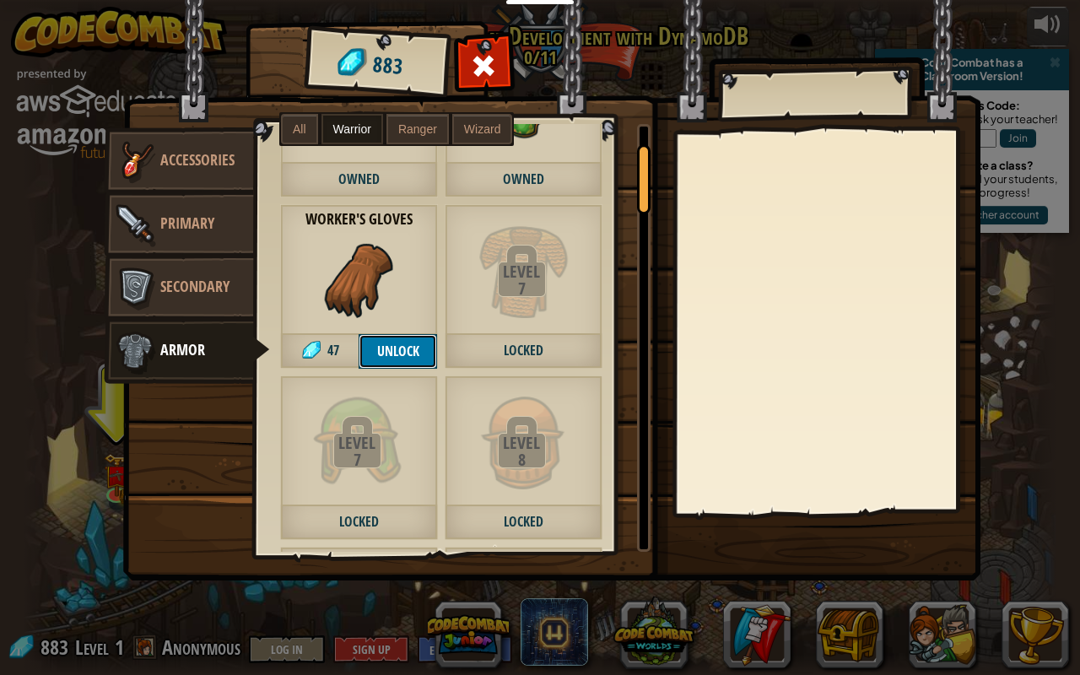
click at [404, 360] on button "Unlock" at bounding box center [398, 351] width 78 height 35
click at [408, 336] on button "Confirm" at bounding box center [398, 351] width 78 height 35
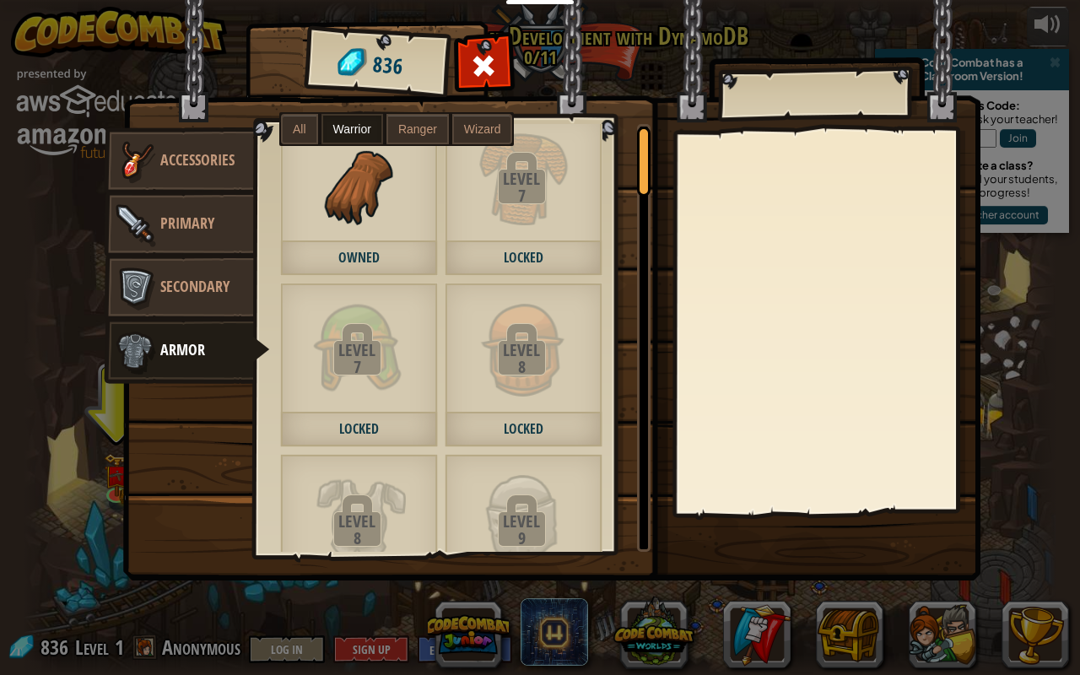
scroll to position [0, 0]
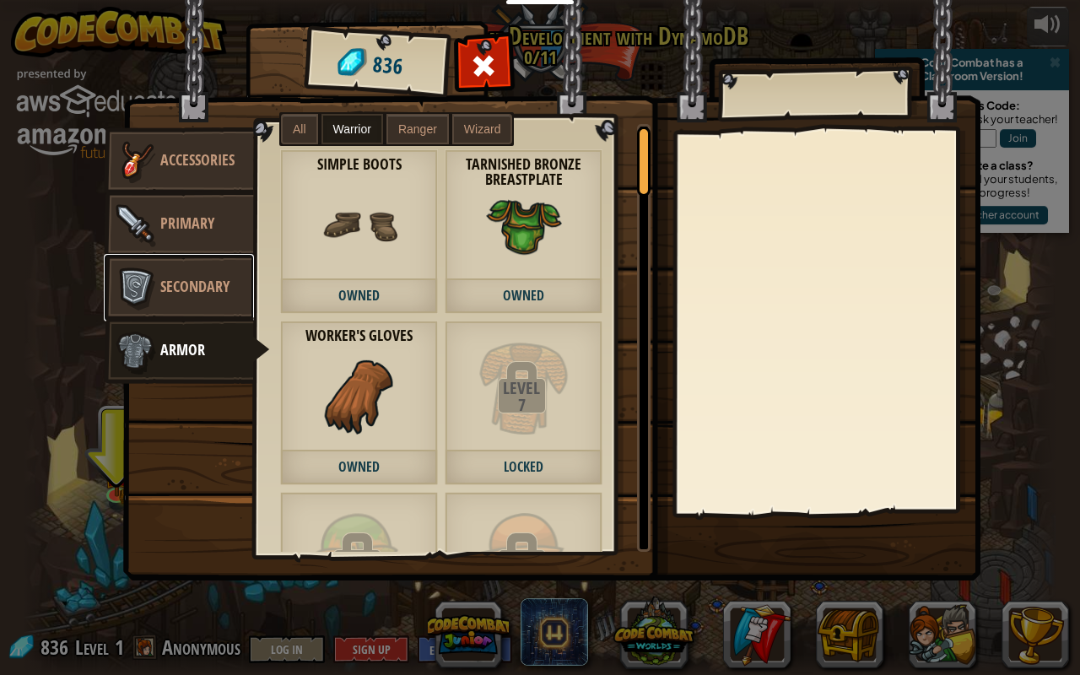
click at [218, 283] on span "Secondary" at bounding box center [194, 286] width 69 height 21
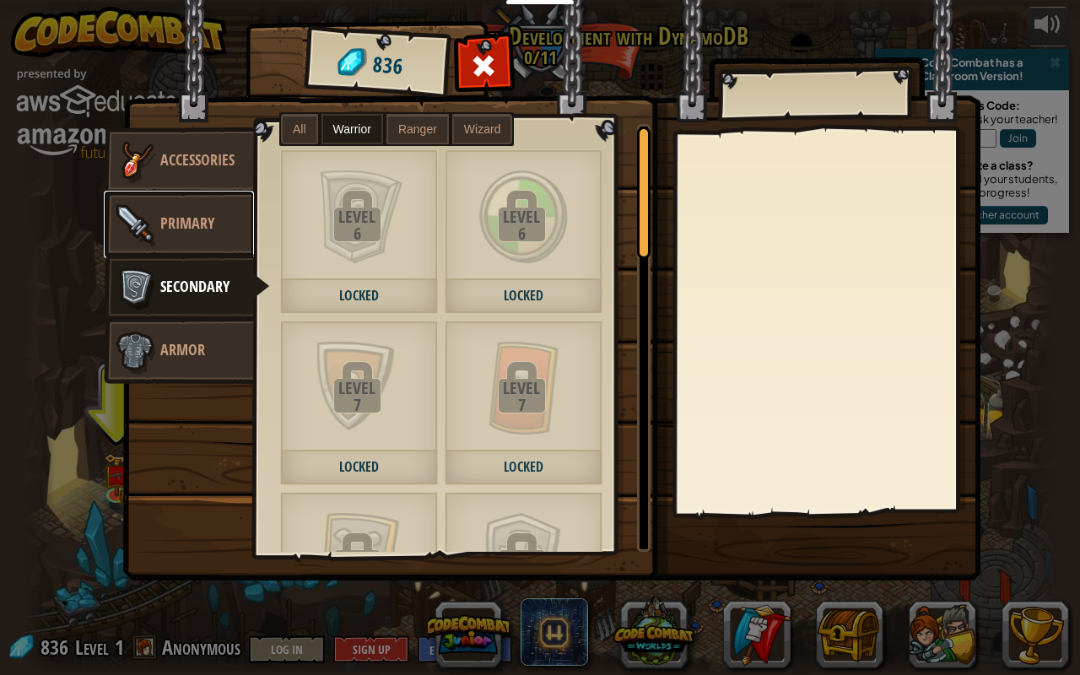
click at [248, 245] on link "Primary" at bounding box center [179, 224] width 150 height 67
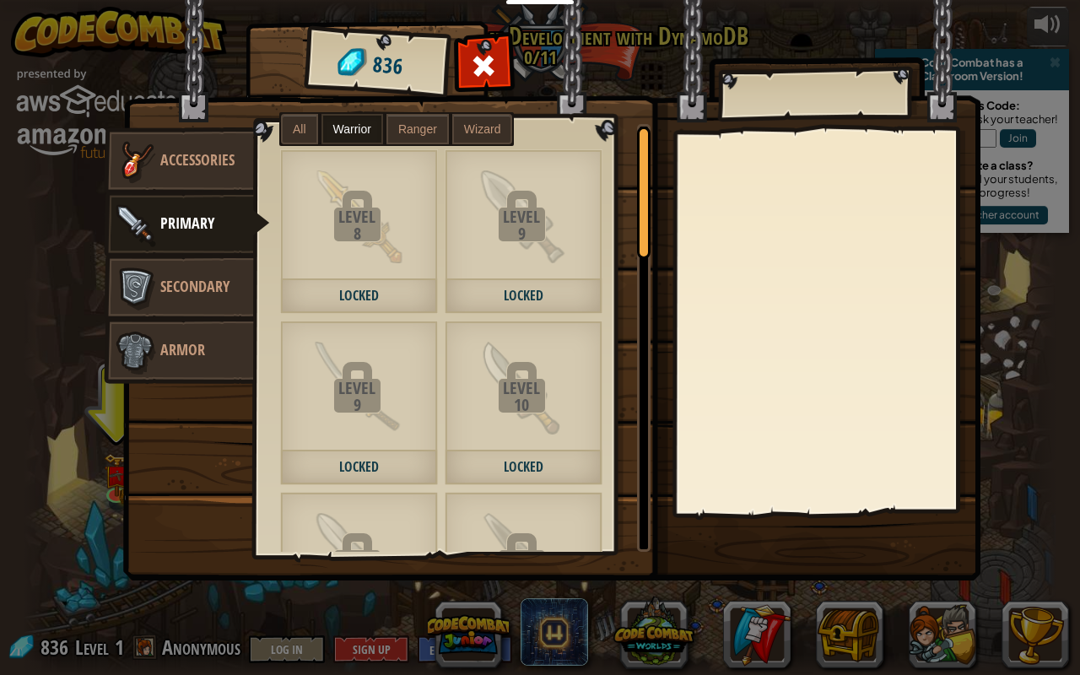
click at [415, 116] on label "Ranger" at bounding box center [417, 129] width 62 height 30
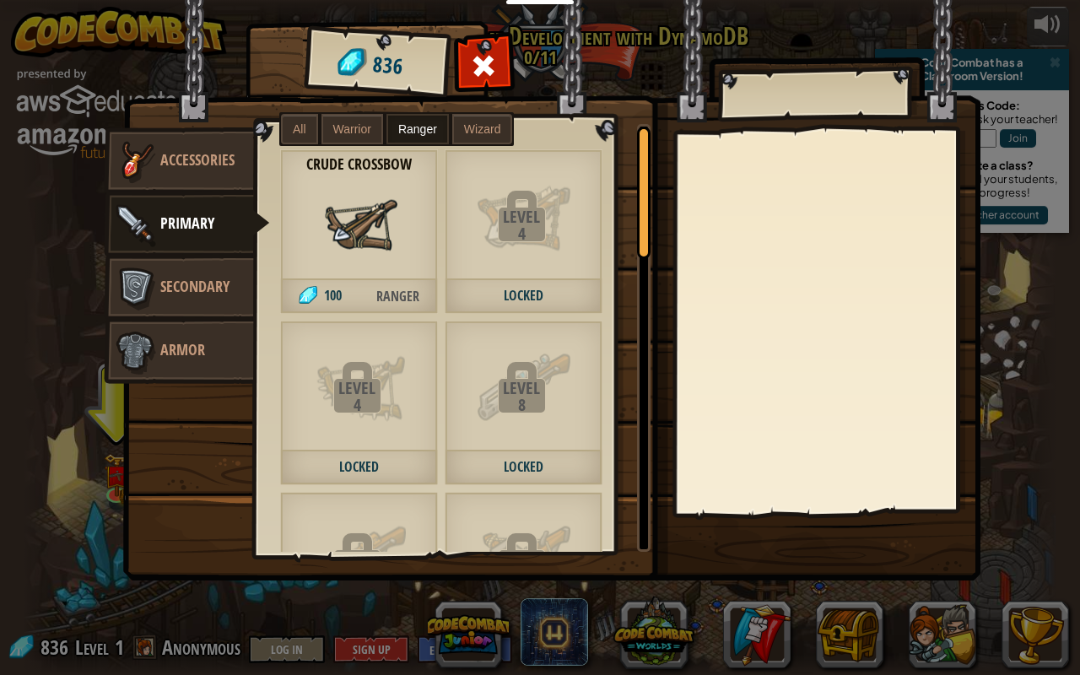
click at [405, 278] on div "Crude Crossbow 100 Ranger" at bounding box center [359, 231] width 158 height 165
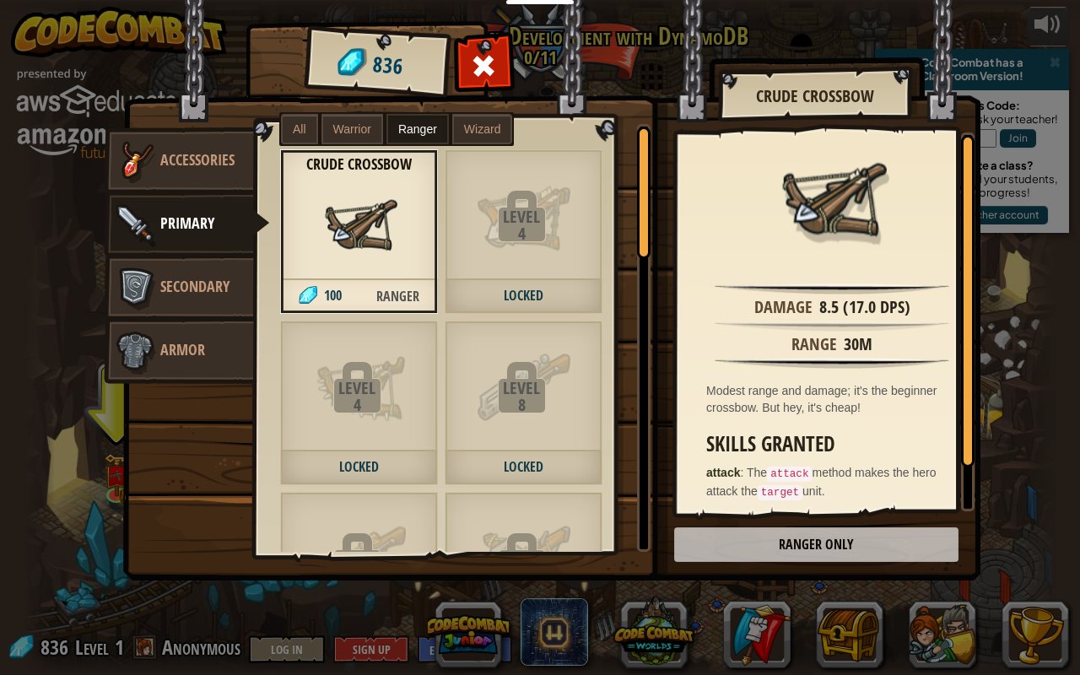
scroll to position [45, 0]
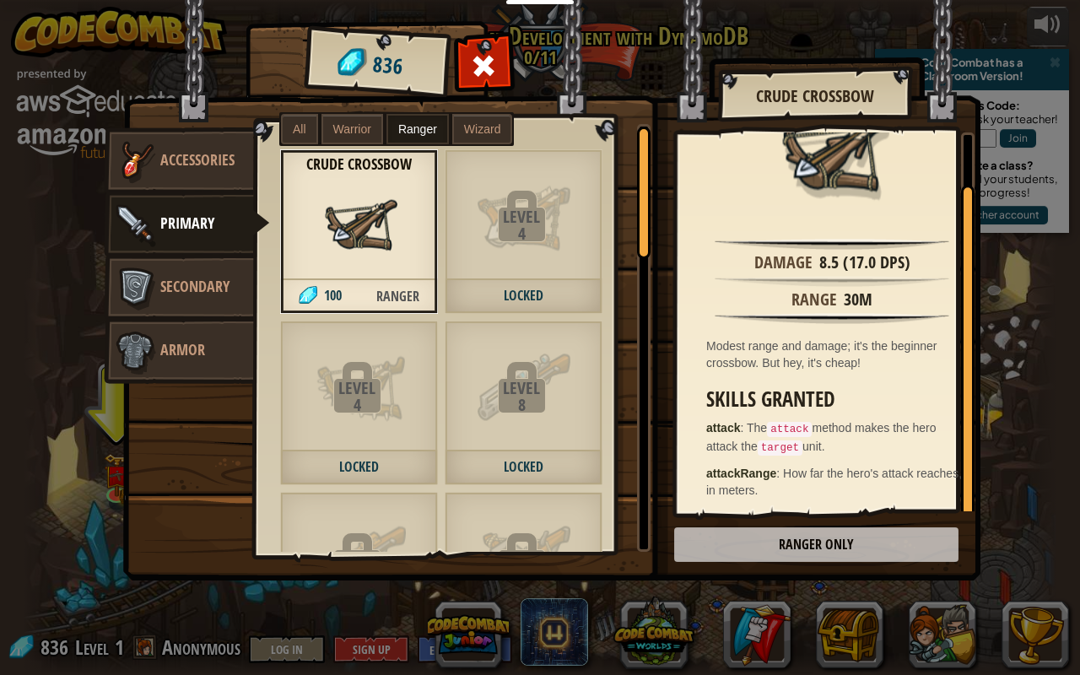
click at [471, 127] on span "Wizard" at bounding box center [482, 128] width 37 height 13
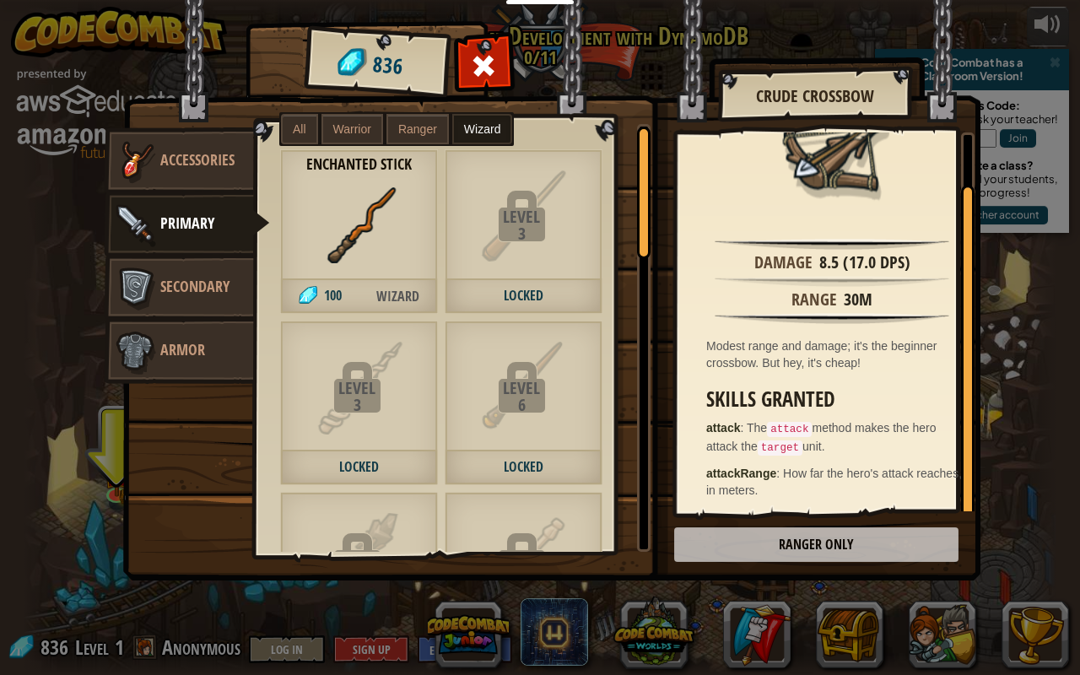
click at [317, 243] on div "Enchanted Stick 100 Wizard" at bounding box center [359, 231] width 158 height 165
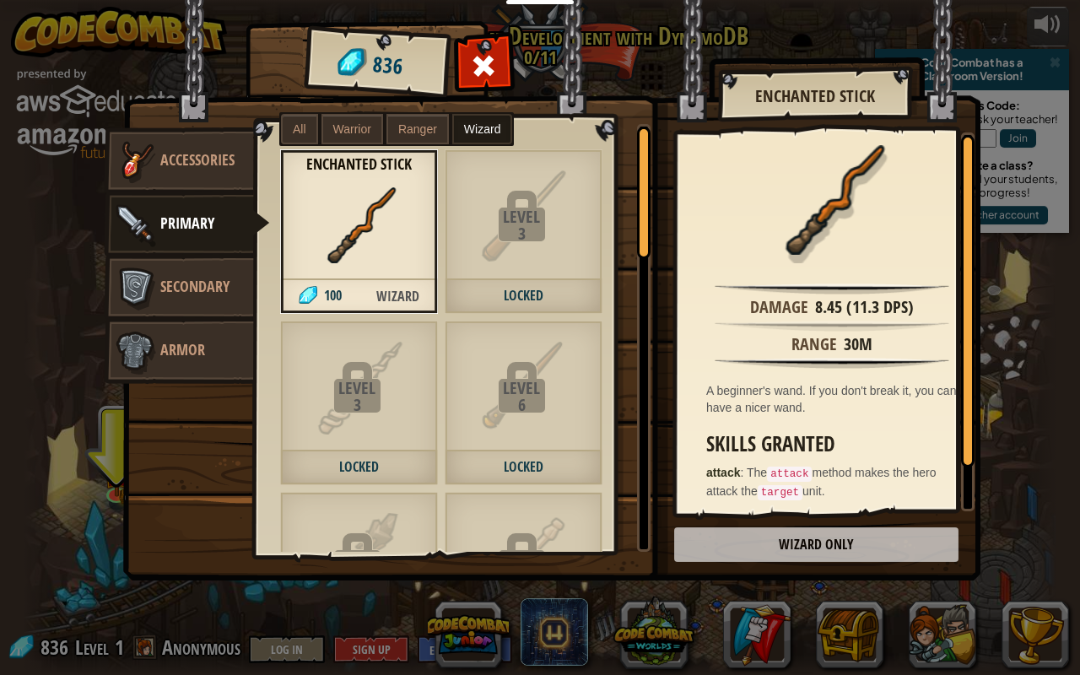
click at [300, 142] on label "All" at bounding box center [299, 129] width 37 height 30
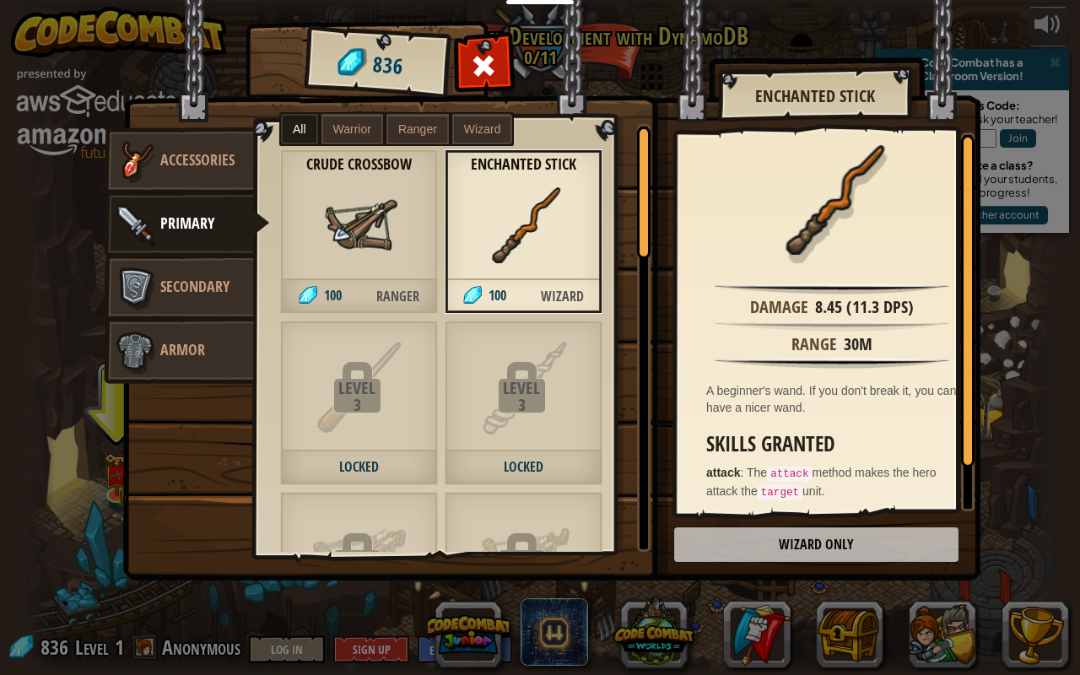
click at [316, 192] on div "Crude Crossbow 100 Ranger" at bounding box center [359, 231] width 158 height 165
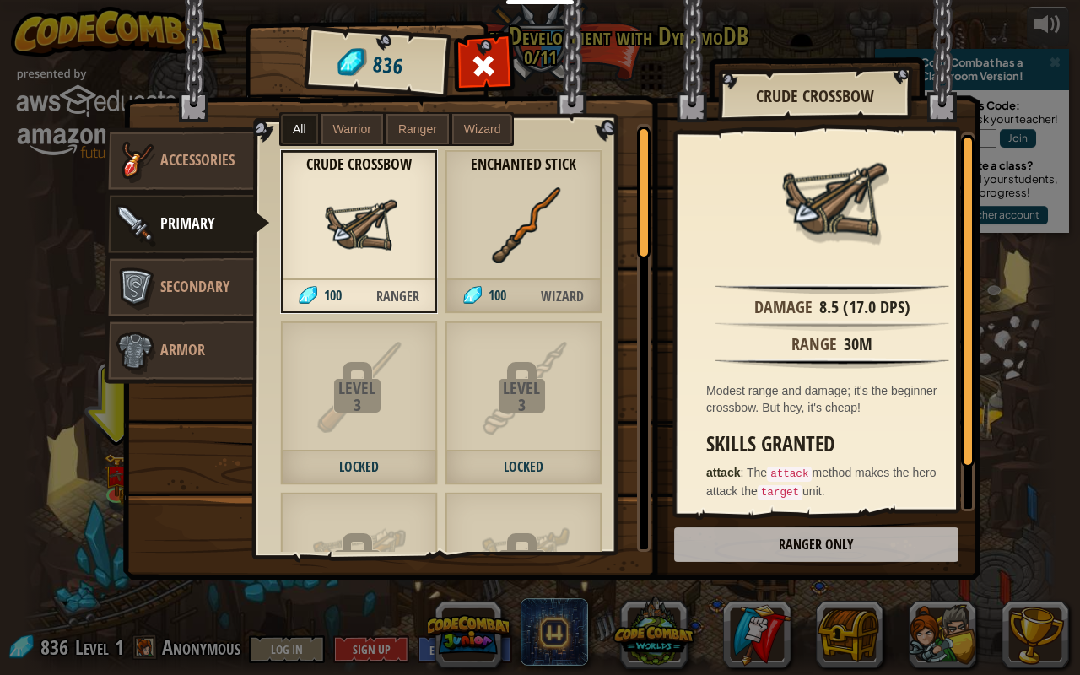
click at [553, 214] on img at bounding box center [524, 225] width 76 height 76
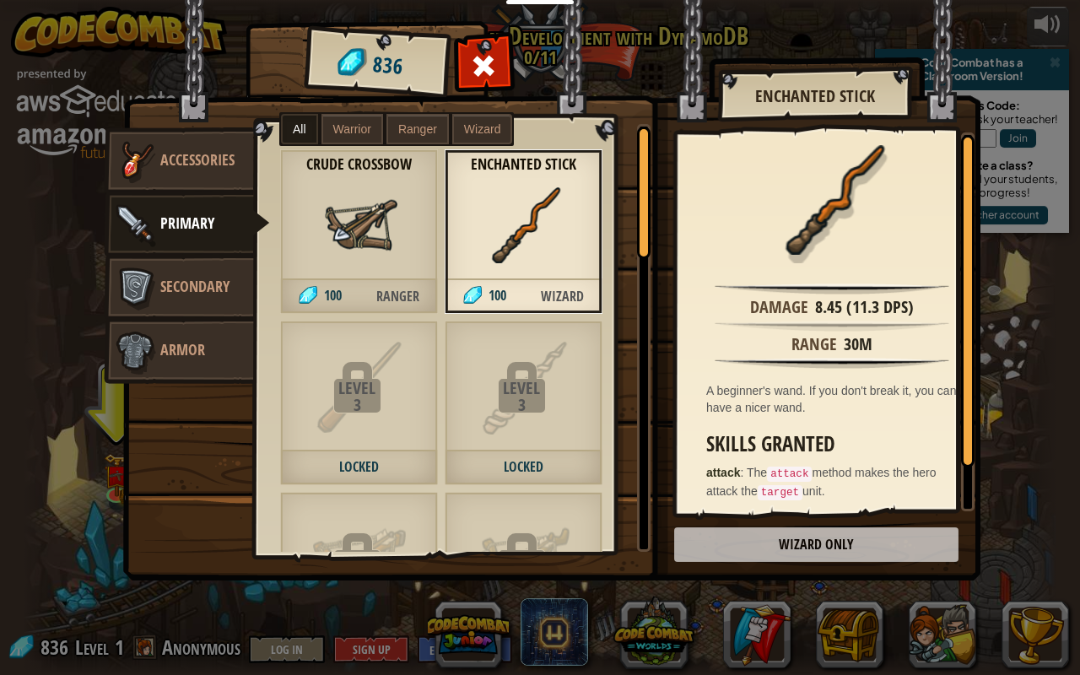
click at [417, 209] on div "Crude Crossbow 100 Ranger" at bounding box center [359, 231] width 158 height 165
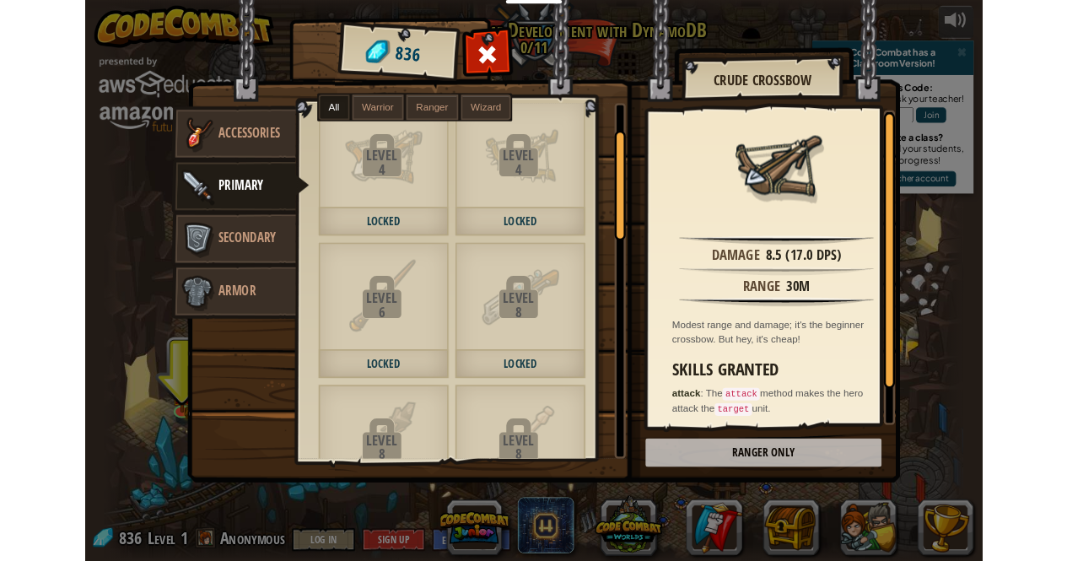
scroll to position [0, 0]
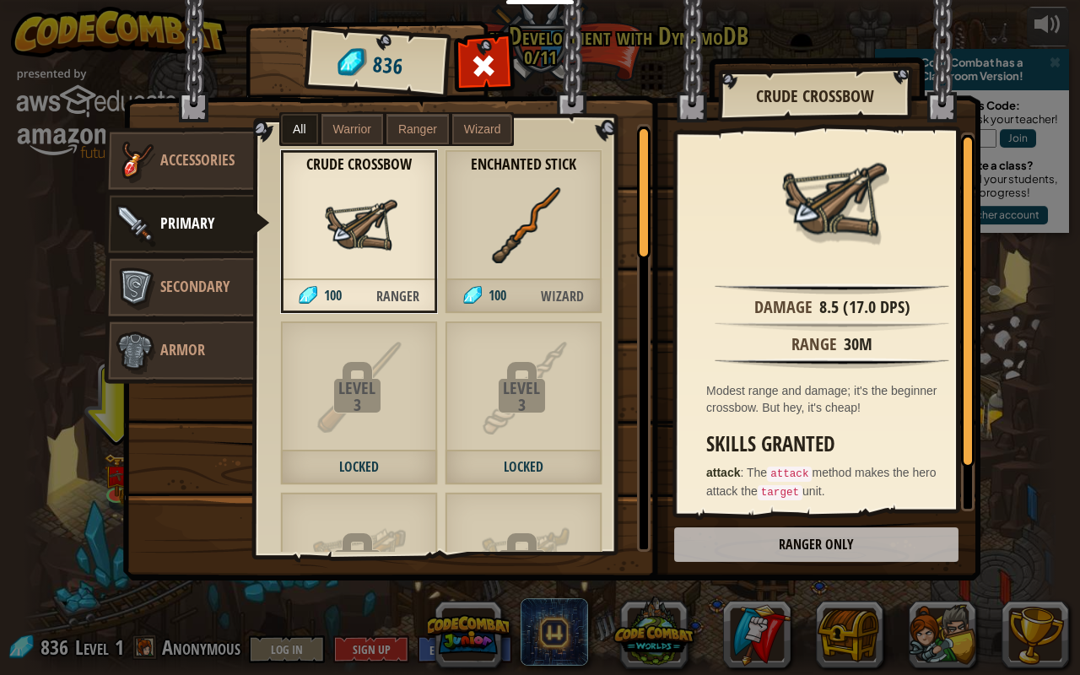
click at [478, 295] on img at bounding box center [472, 295] width 19 height 19
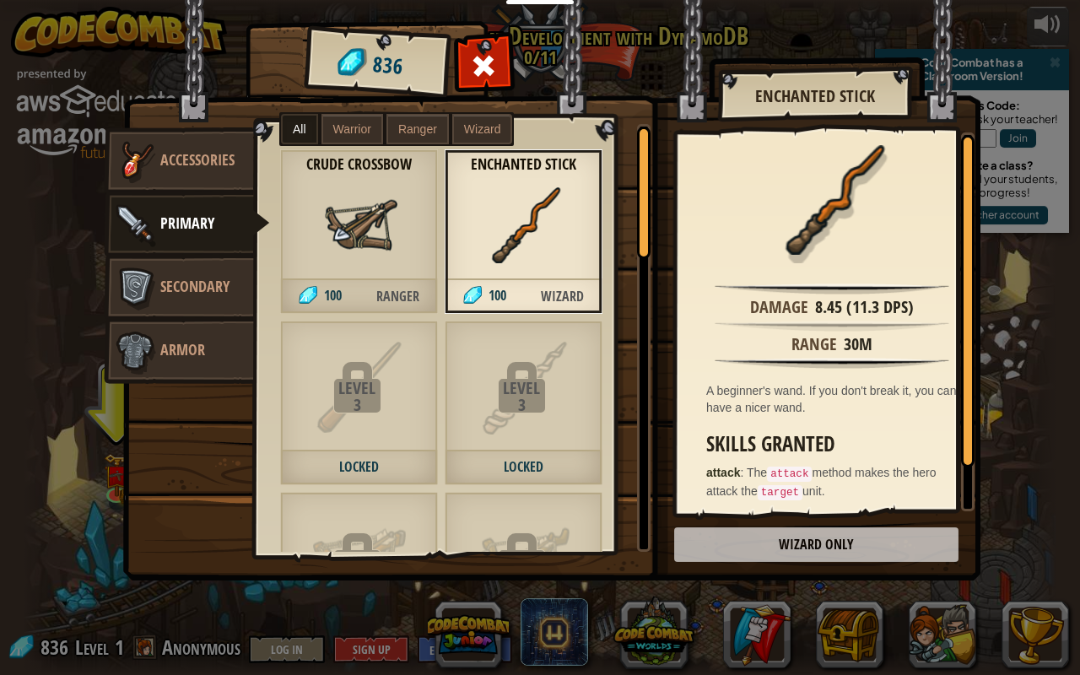
click at [391, 292] on span "Ranger" at bounding box center [398, 296] width 78 height 35
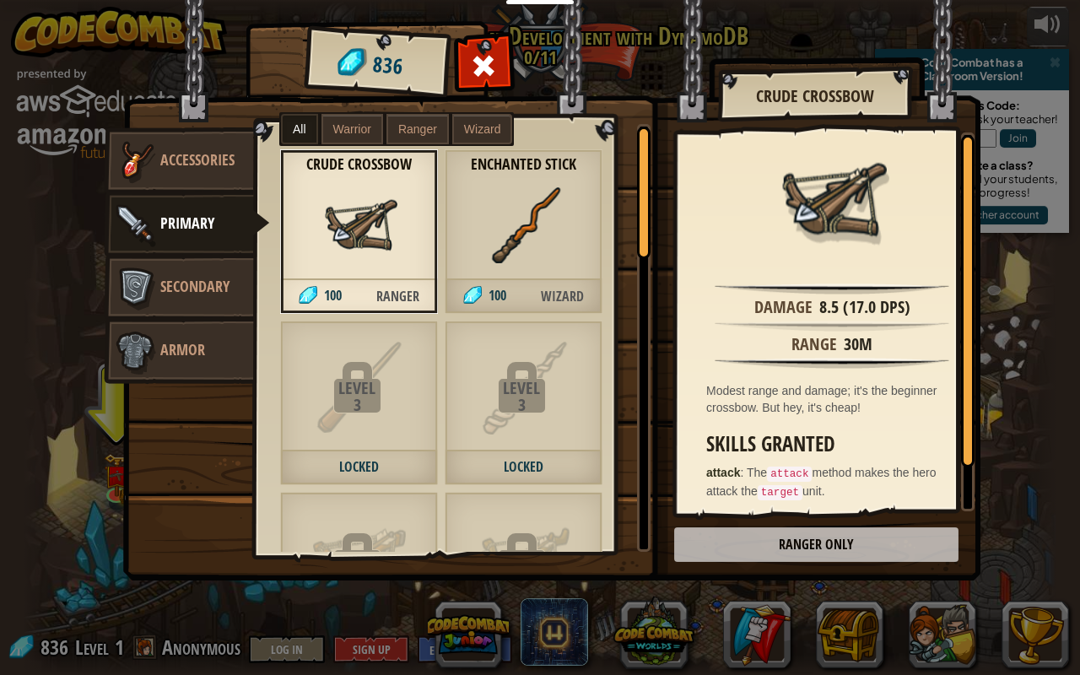
click at [474, 283] on span "100" at bounding box center [485, 296] width 80 height 35
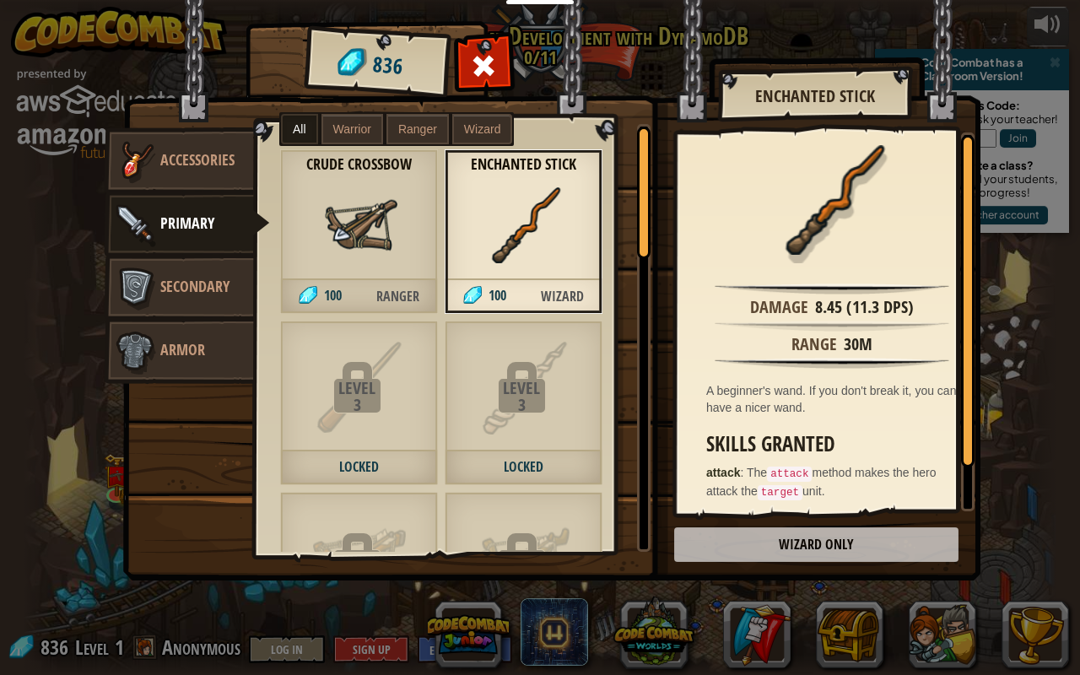
click at [1053, 320] on div "Items 836 Misc Accessories Primary Secondary Armor All Warrior Ranger Wizard Le…" at bounding box center [540, 337] width 1080 height 675
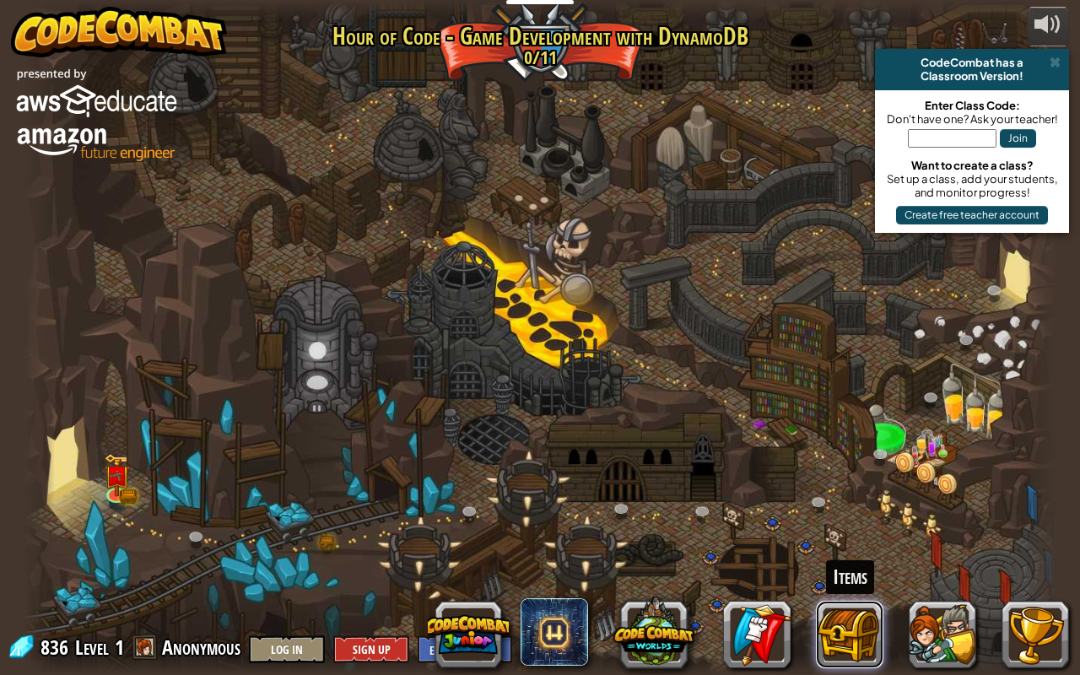
click at [847, 560] on button at bounding box center [849, 634] width 67 height 67
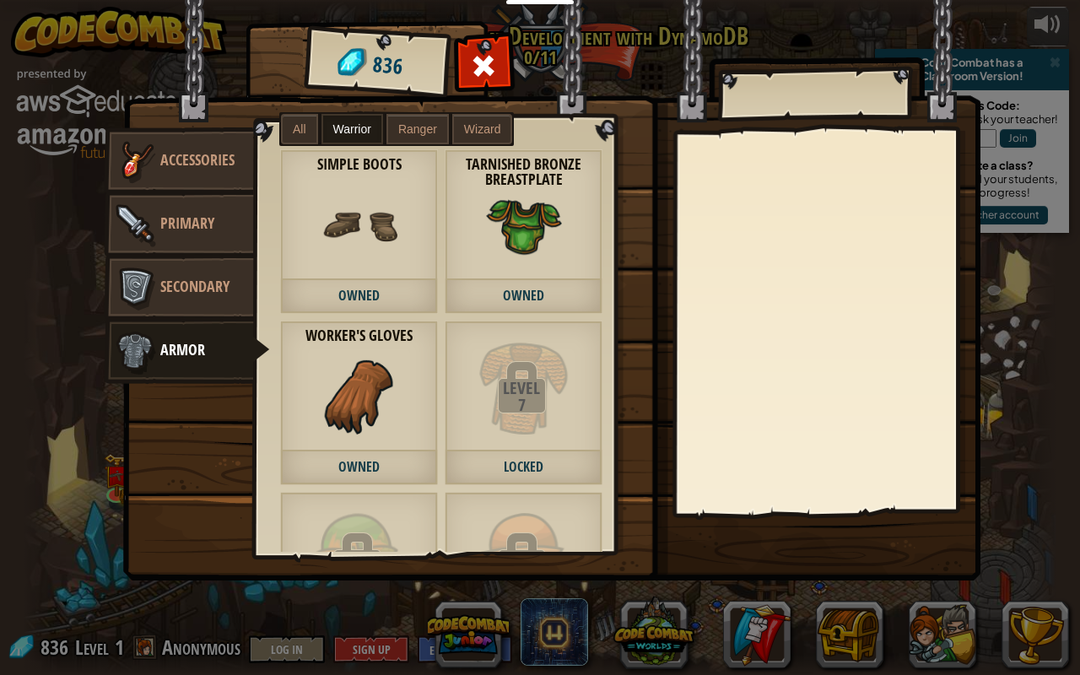
click at [486, 188] on strong "Tarnished Bronze Breastplate" at bounding box center [524, 172] width 158 height 34
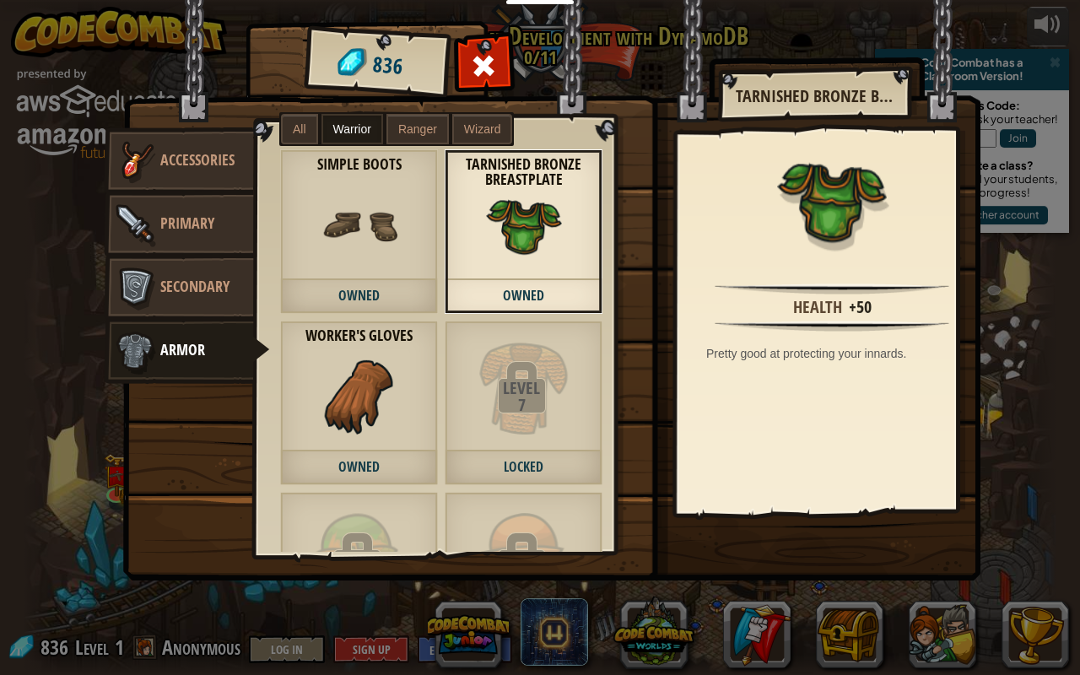
click at [645, 169] on div "Leather Chainmail Coif 53 Ranger Leather Chainmail Tunic 87 Ranger Simple Boots…" at bounding box center [459, 338] width 408 height 428
click at [5, 204] on div "Items 836 Misc Accessories Primary Secondary Armor All Warrior Ranger Wizard Le…" at bounding box center [540, 337] width 1080 height 675
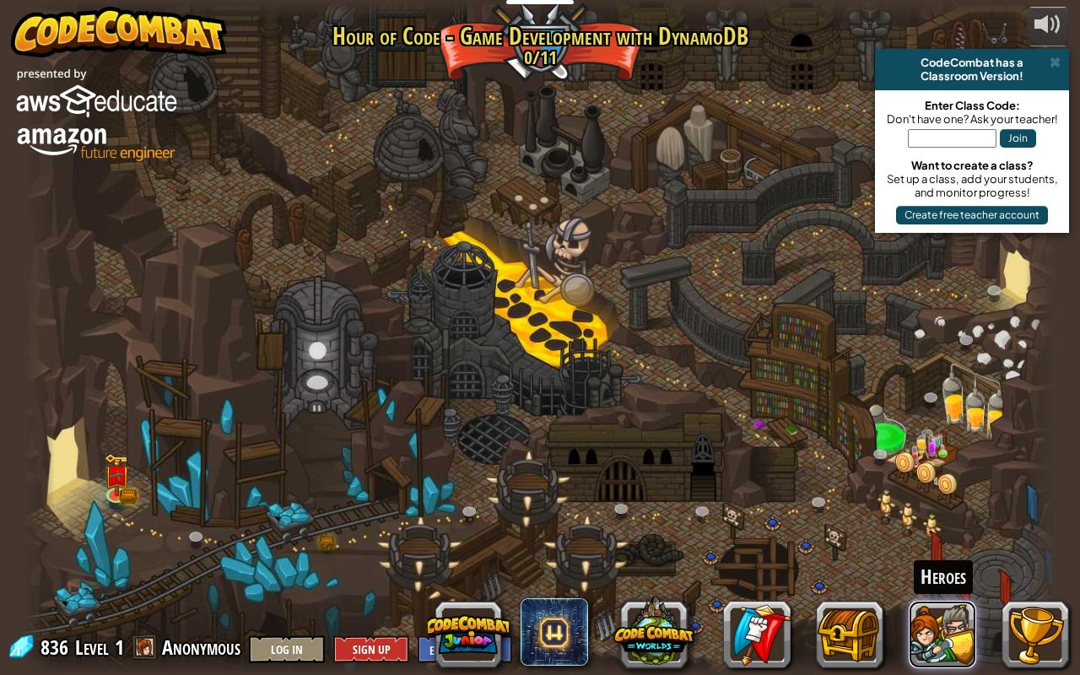
click at [933, 560] on button at bounding box center [942, 634] width 67 height 67
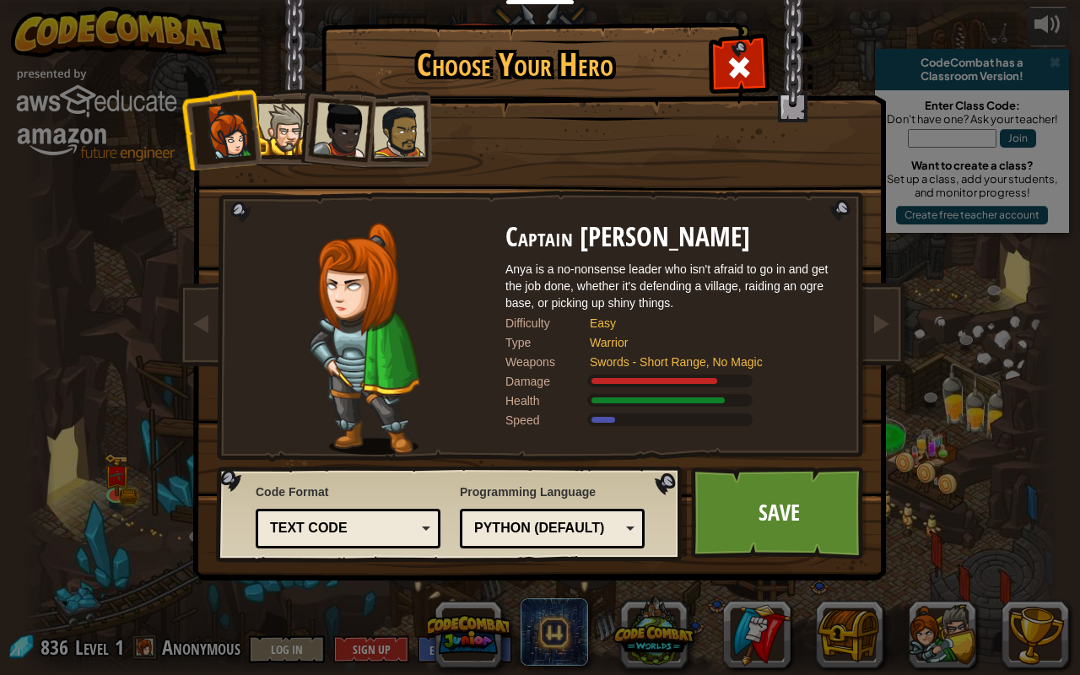
click at [332, 103] on div at bounding box center [341, 130] width 56 height 56
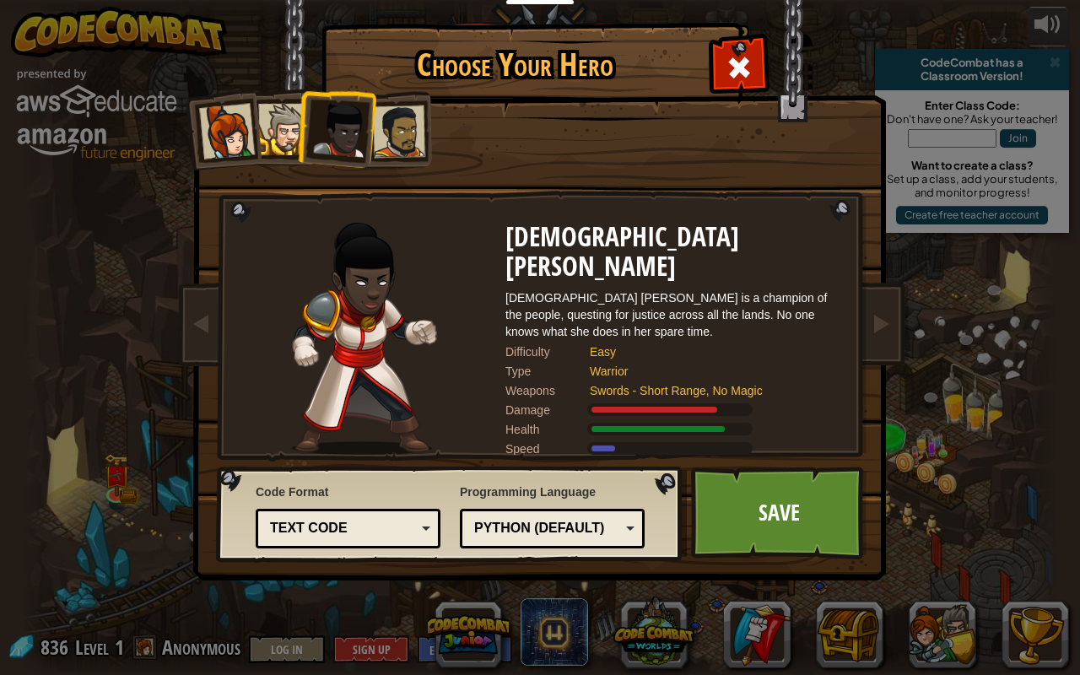
click at [283, 103] on li at bounding box center [278, 127] width 76 height 77
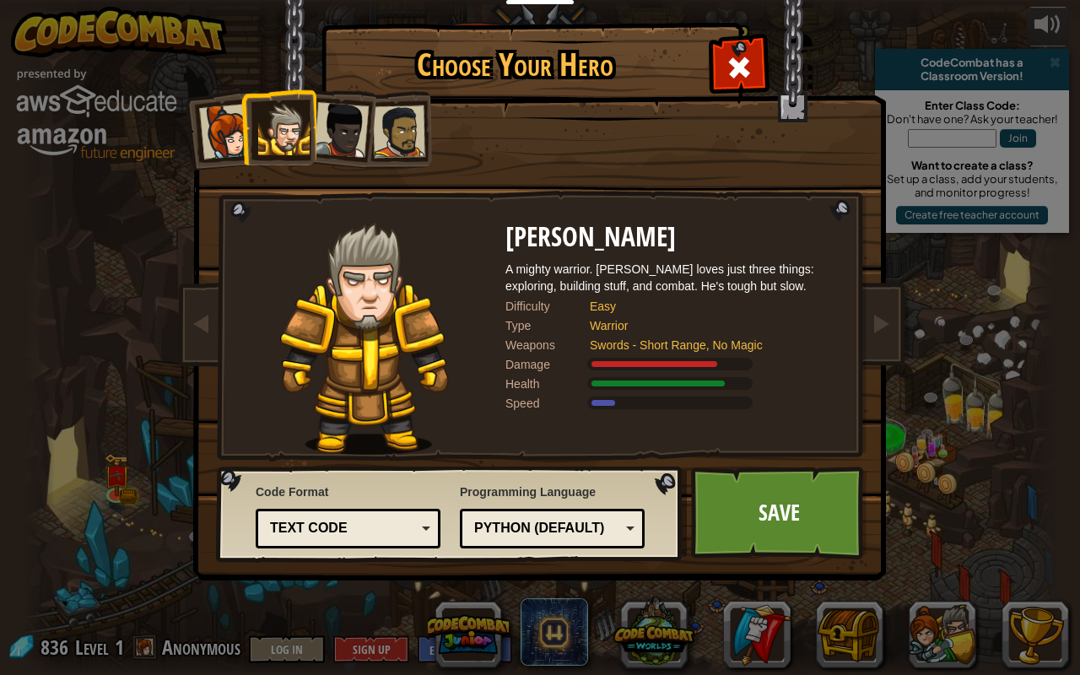
click at [402, 147] on div at bounding box center [399, 131] width 52 height 52
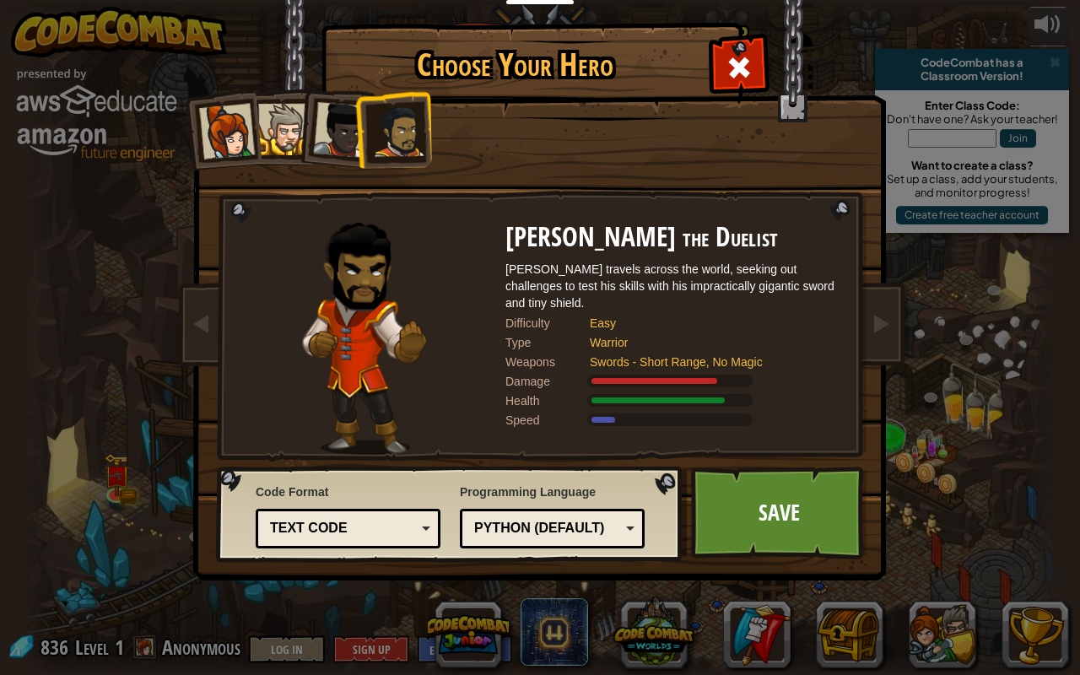
click at [275, 135] on div at bounding box center [283, 129] width 51 height 51
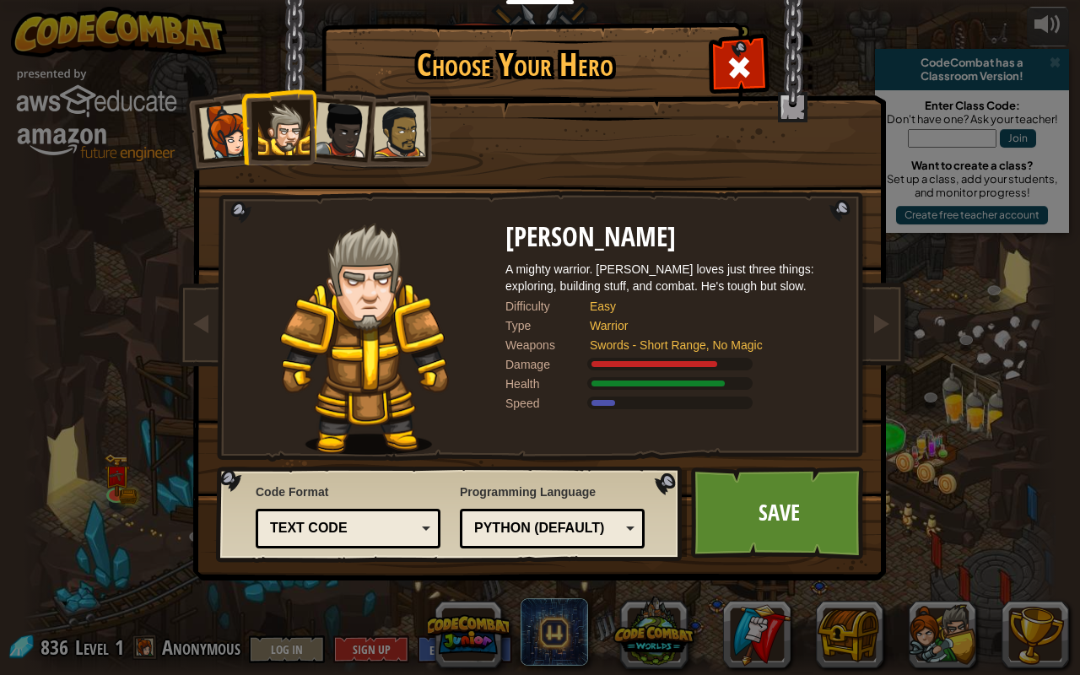
click at [226, 147] on div at bounding box center [227, 132] width 56 height 56
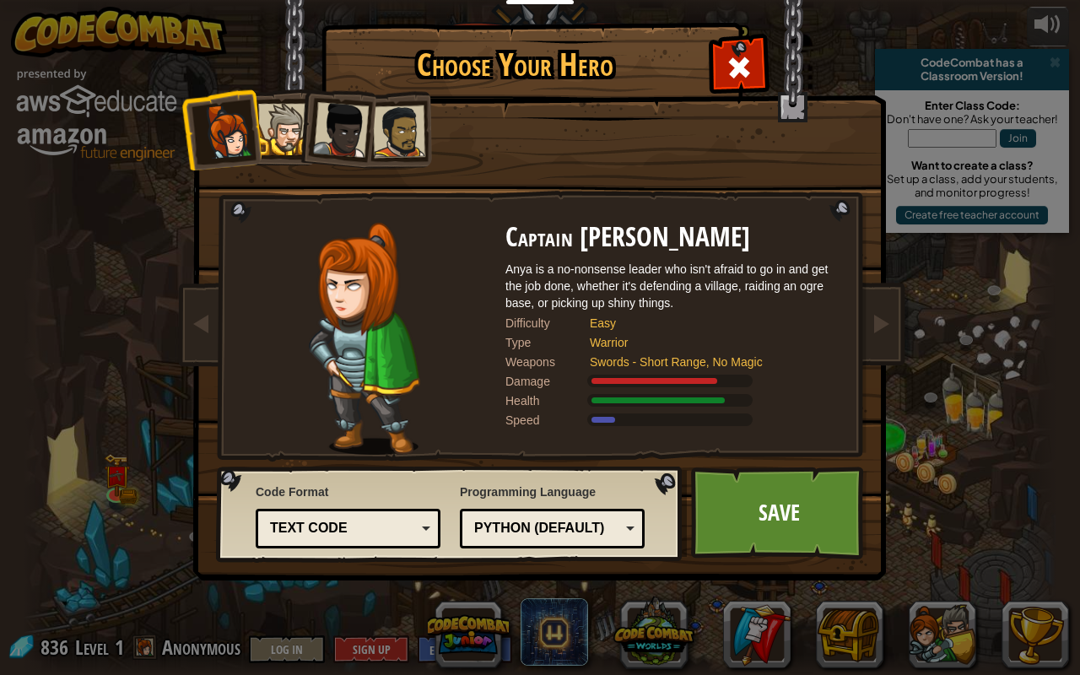
click at [301, 139] on li at bounding box center [335, 126] width 83 height 83
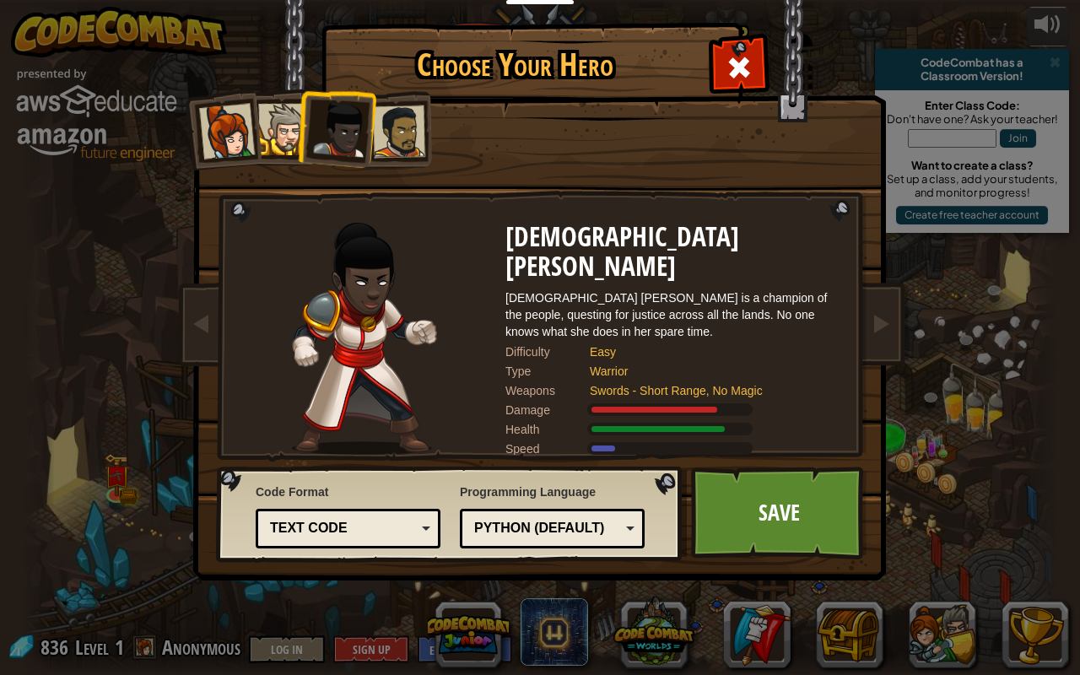
click at [353, 128] on div at bounding box center [341, 130] width 56 height 56
click at [273, 133] on div at bounding box center [283, 129] width 51 height 51
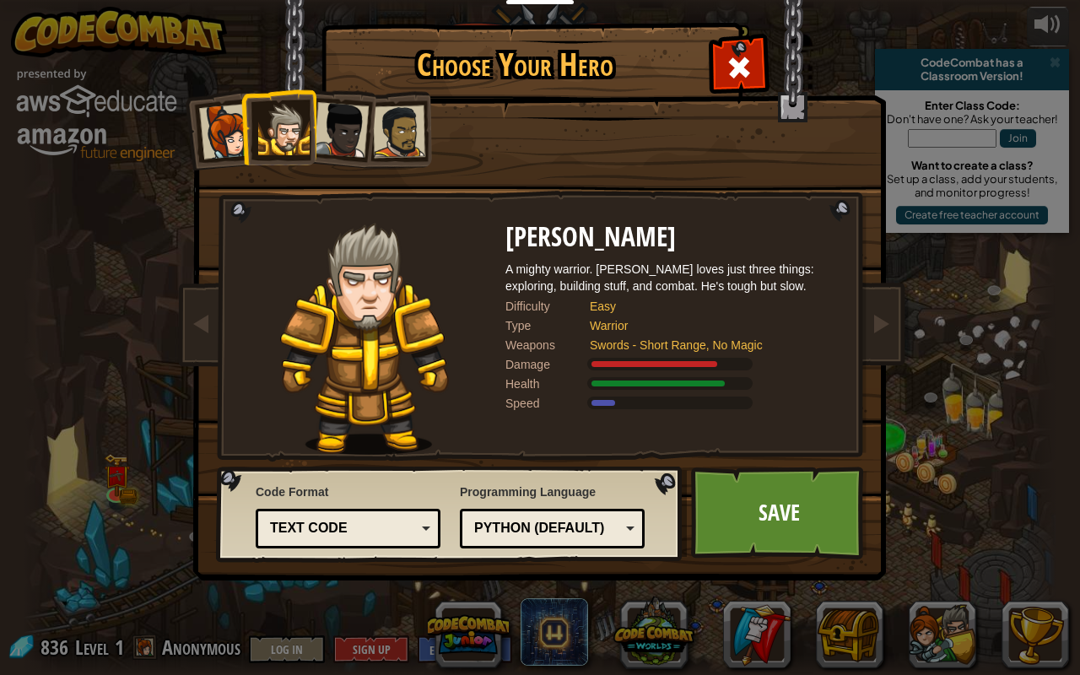
click at [376, 125] on div at bounding box center [399, 131] width 52 height 52
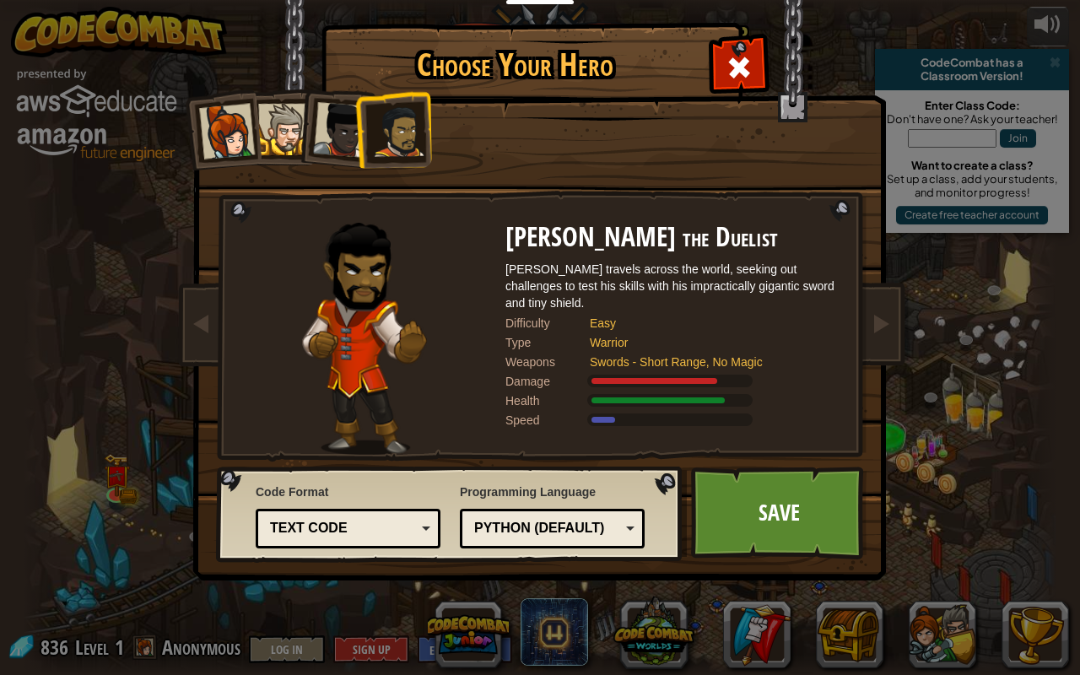
click at [344, 130] on div at bounding box center [341, 130] width 56 height 56
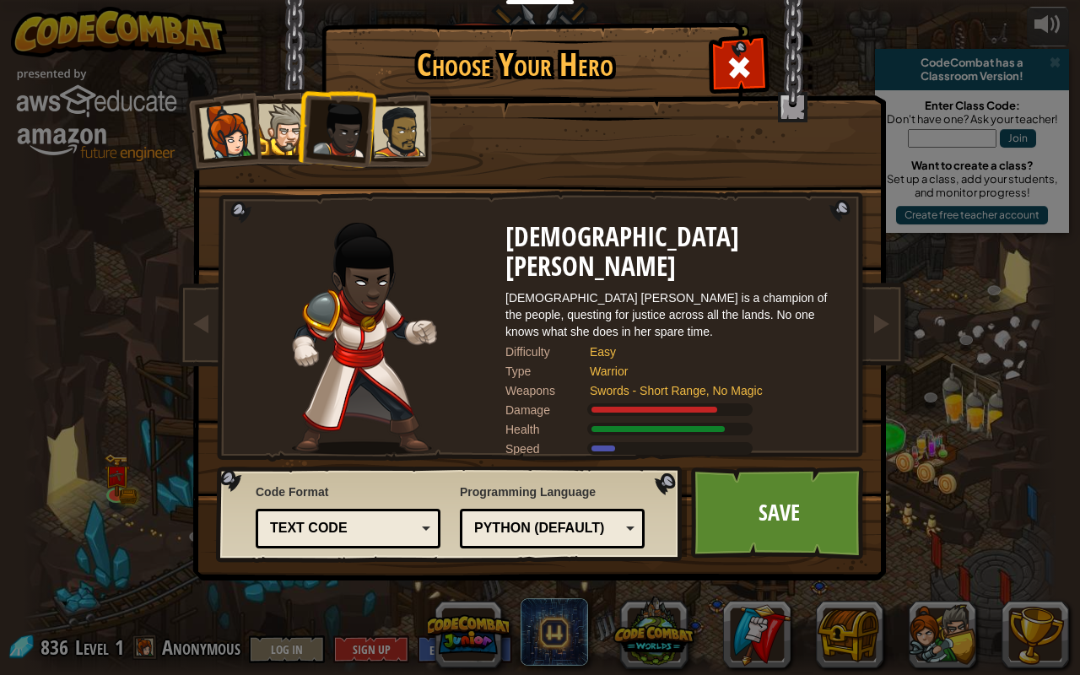
click at [287, 130] on div at bounding box center [283, 129] width 51 height 51
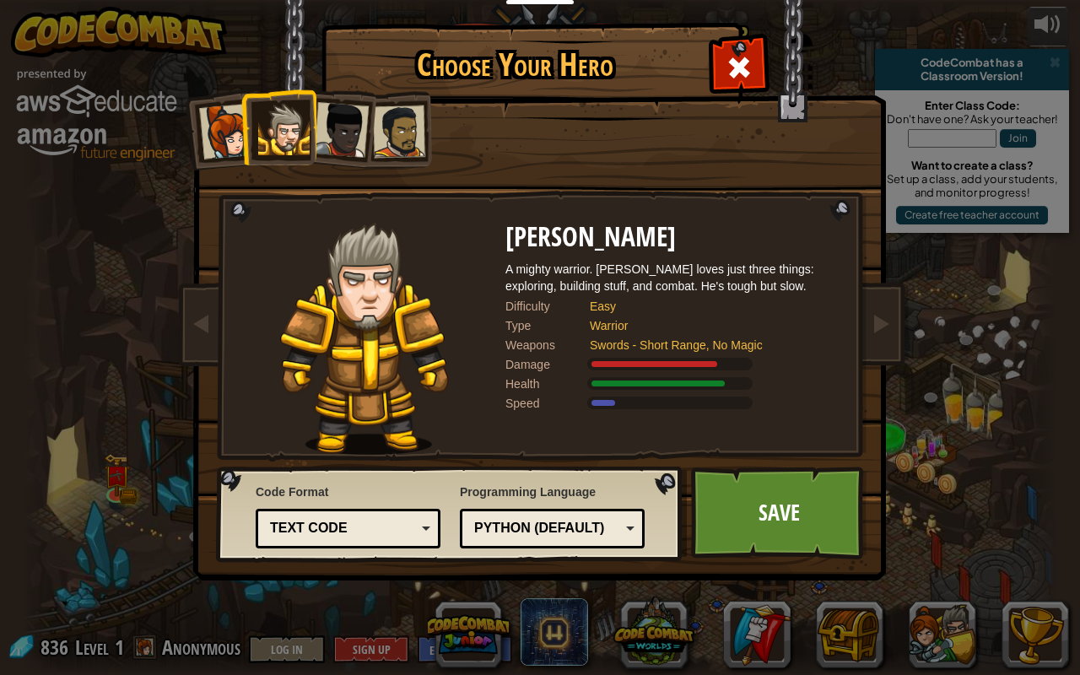
click at [258, 131] on li at bounding box center [278, 127] width 76 height 77
drag, startPoint x: 208, startPoint y: 137, endPoint x: 219, endPoint y: 135, distance: 11.1
click at [218, 135] on div at bounding box center [227, 132] width 56 height 56
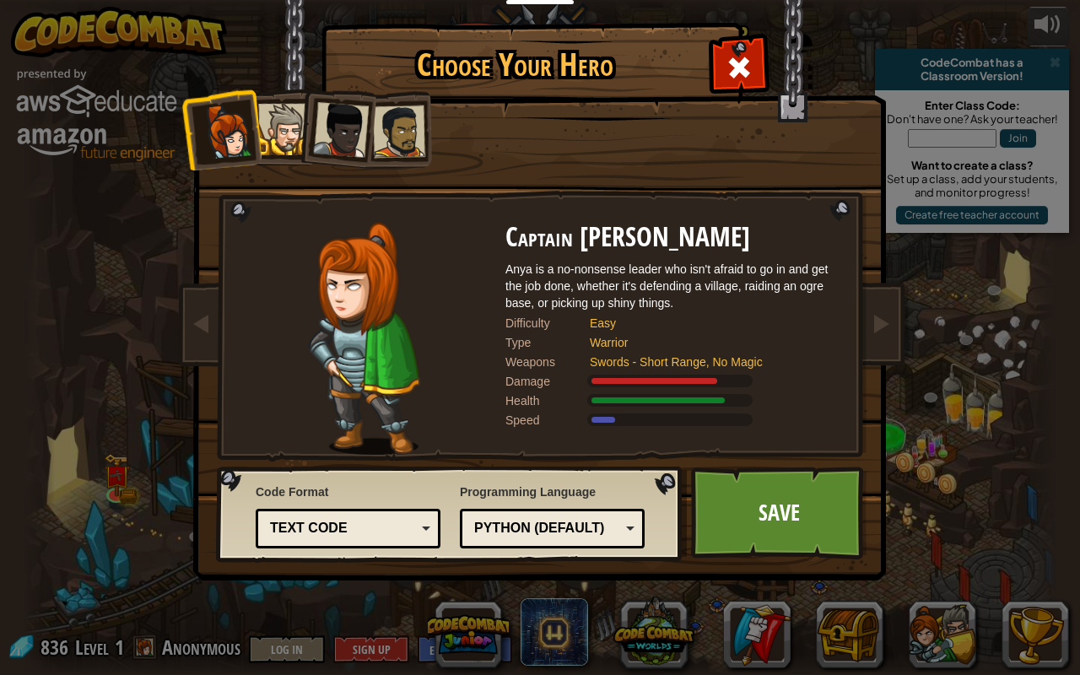
click at [294, 150] on div at bounding box center [283, 129] width 51 height 51
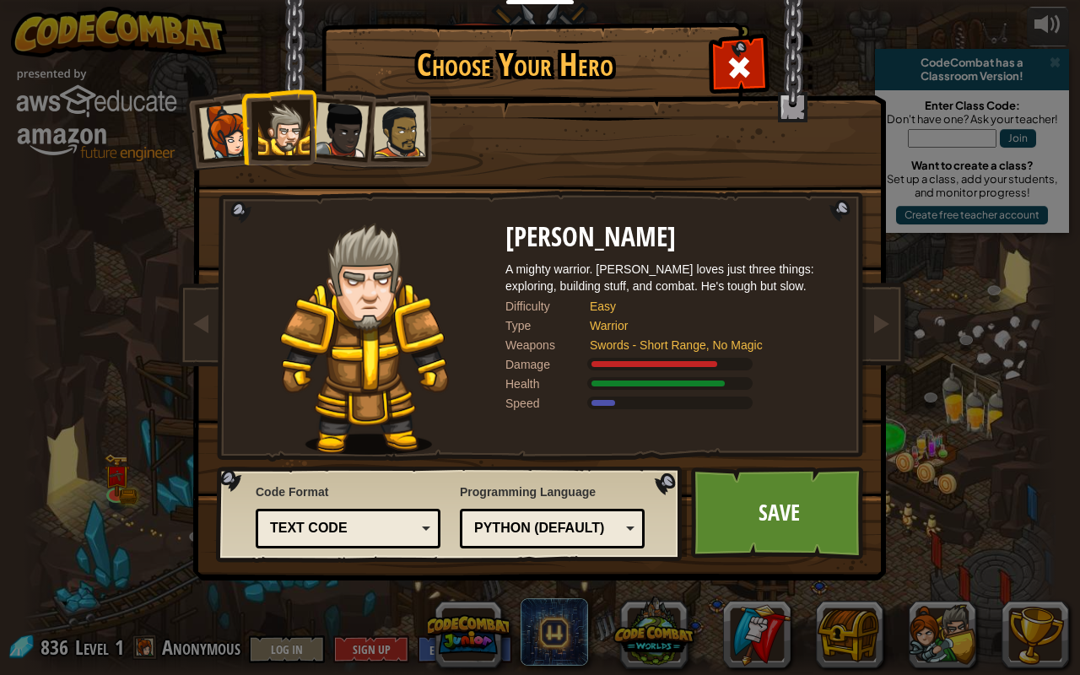
click at [222, 132] on div at bounding box center [227, 132] width 56 height 56
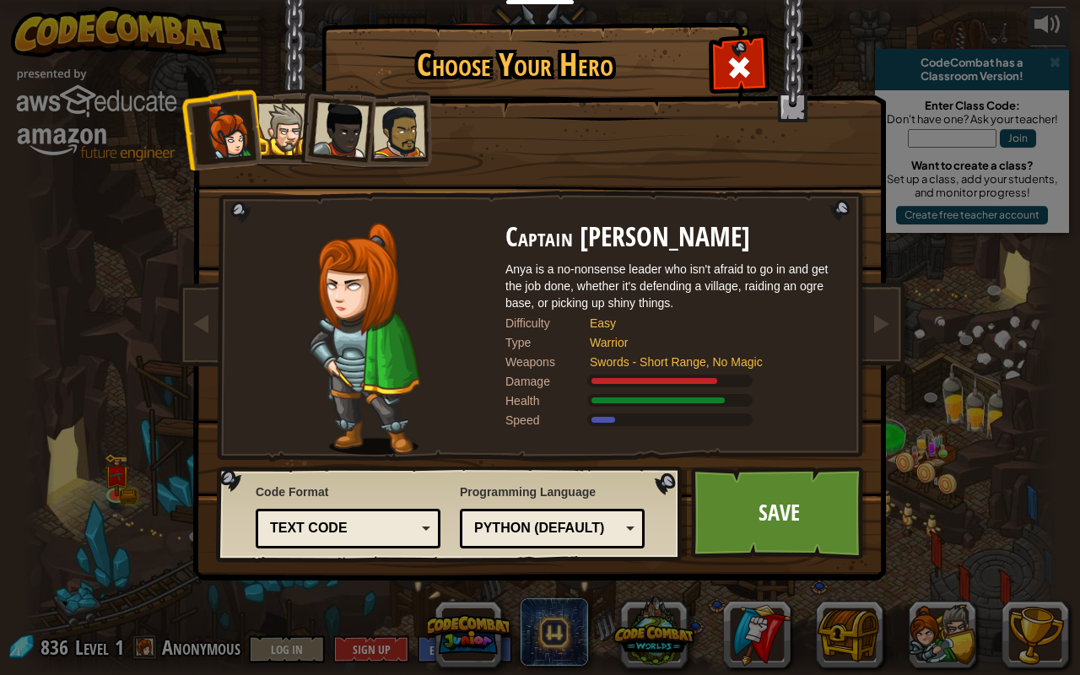
drag, startPoint x: 368, startPoint y: 143, endPoint x: 348, endPoint y: 142, distance: 19.5
click at [351, 142] on li at bounding box center [335, 126] width 83 height 83
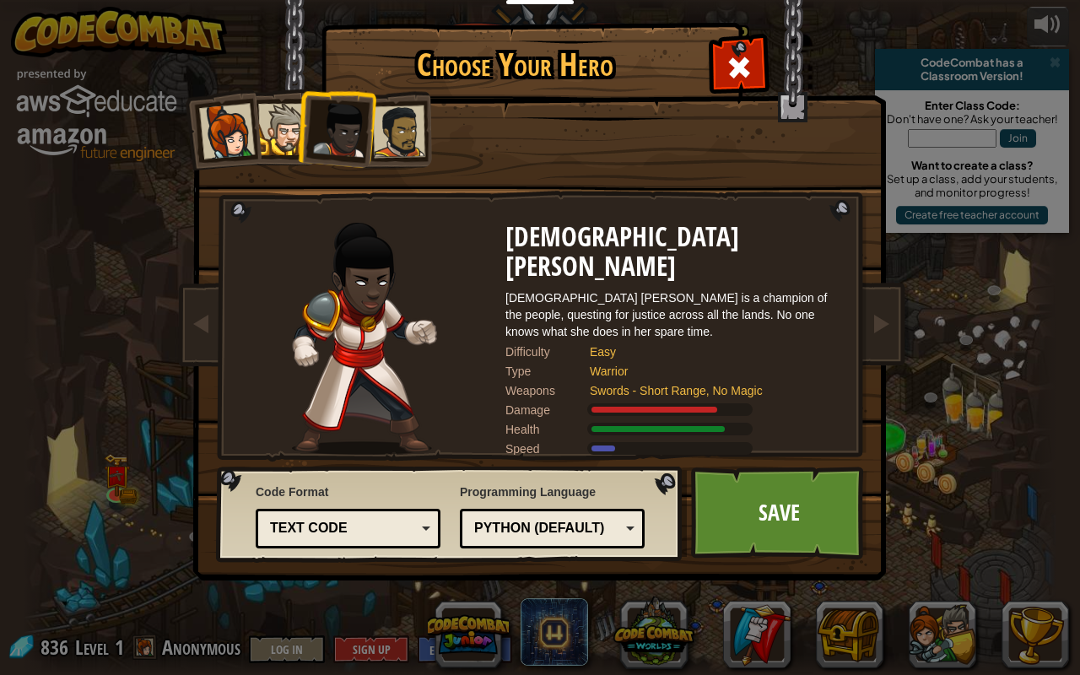
drag, startPoint x: 353, startPoint y: 134, endPoint x: 365, endPoint y: 137, distance: 12.9
click at [357, 137] on div at bounding box center [341, 130] width 56 height 56
click at [388, 137] on div at bounding box center [399, 131] width 52 height 52
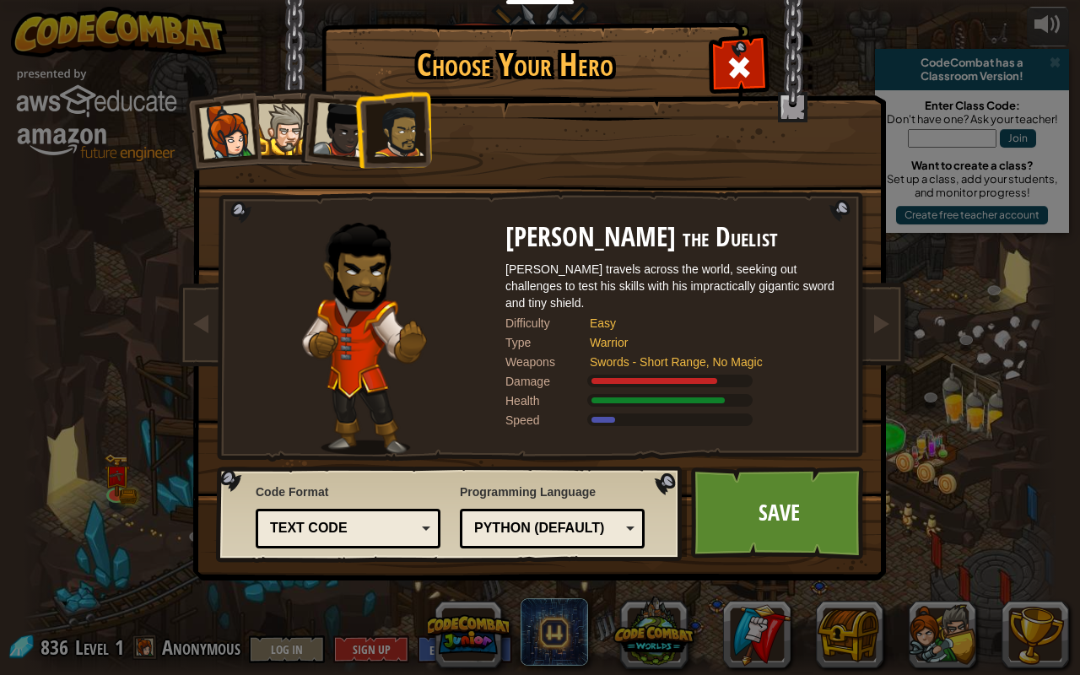
click at [324, 117] on div at bounding box center [341, 130] width 56 height 56
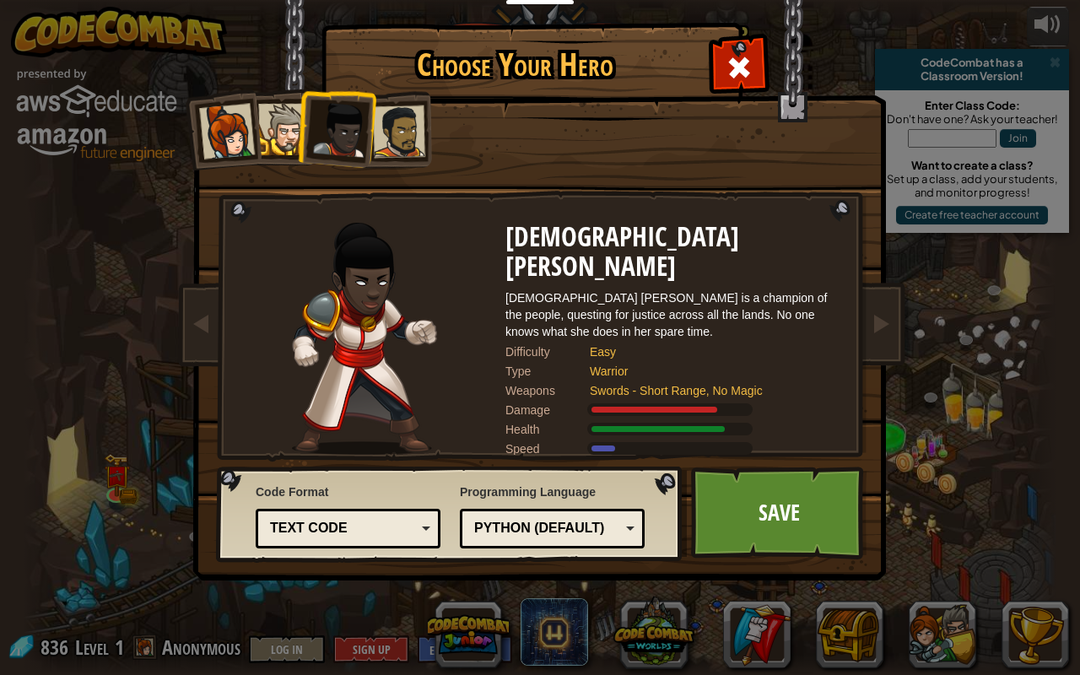
click at [290, 113] on div at bounding box center [283, 129] width 51 height 51
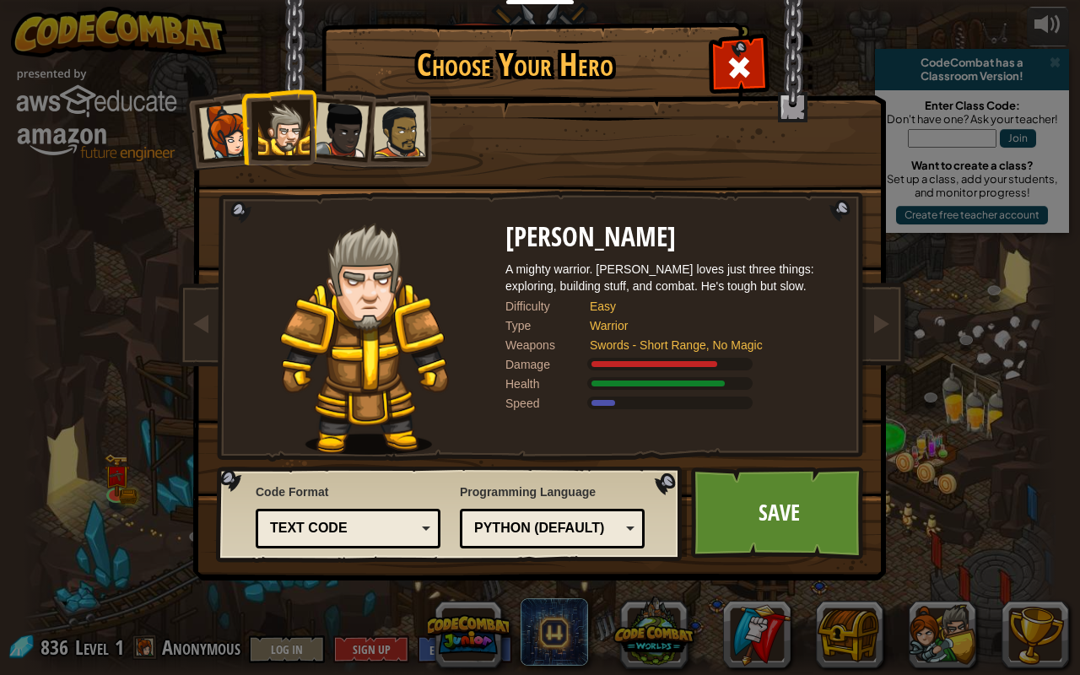
click at [232, 121] on div at bounding box center [227, 132] width 56 height 56
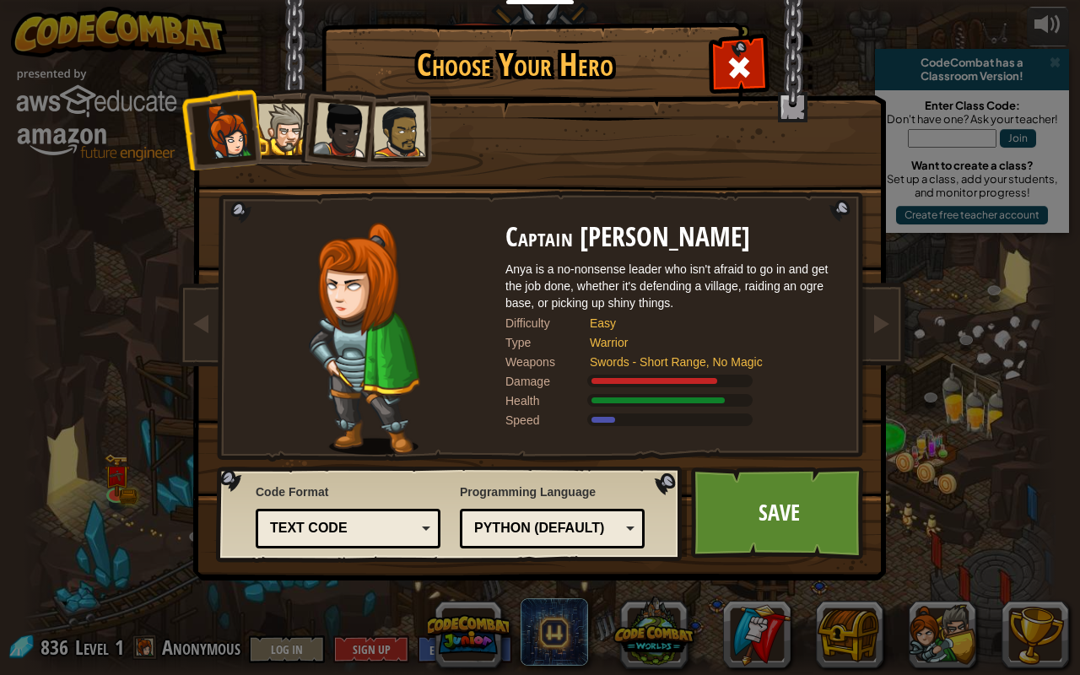
click at [284, 130] on div at bounding box center [283, 129] width 51 height 51
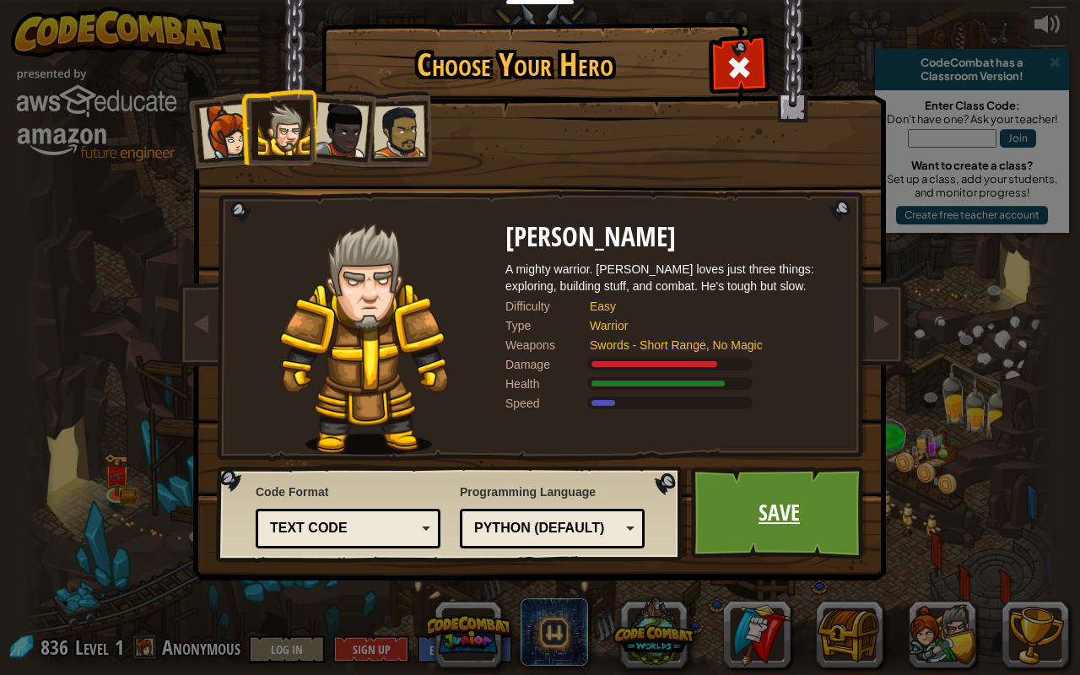
click at [764, 531] on link "Save" at bounding box center [779, 513] width 176 height 93
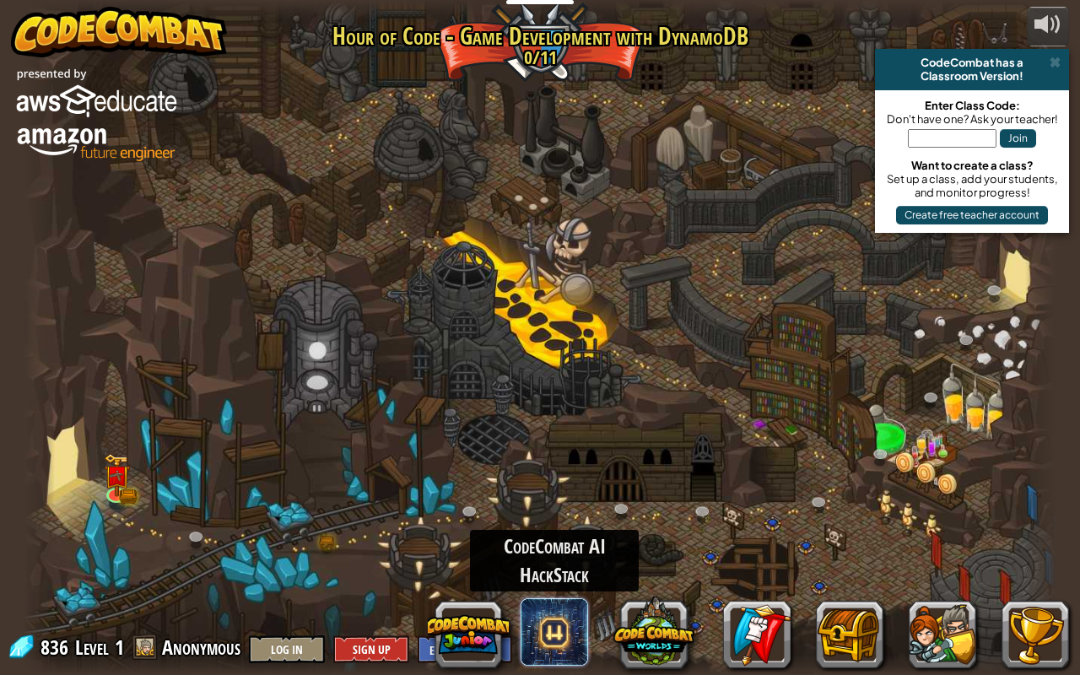
click at [562, 560] on span at bounding box center [554, 631] width 67 height 67
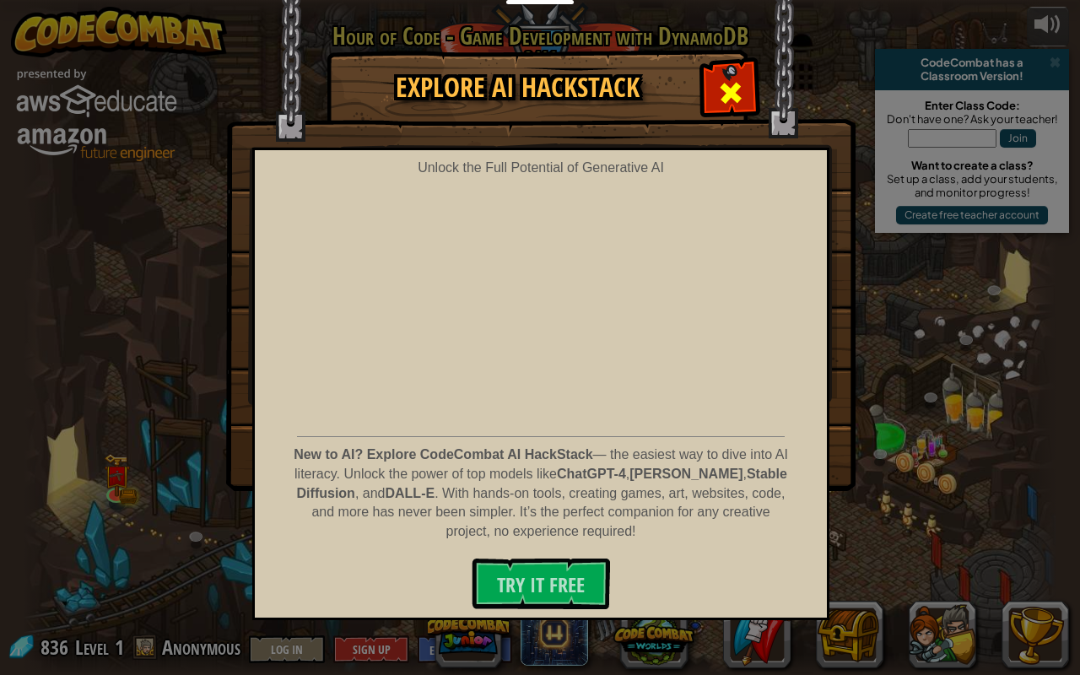
click at [719, 96] on span at bounding box center [730, 92] width 27 height 27
